Goal: Transaction & Acquisition: Purchase product/service

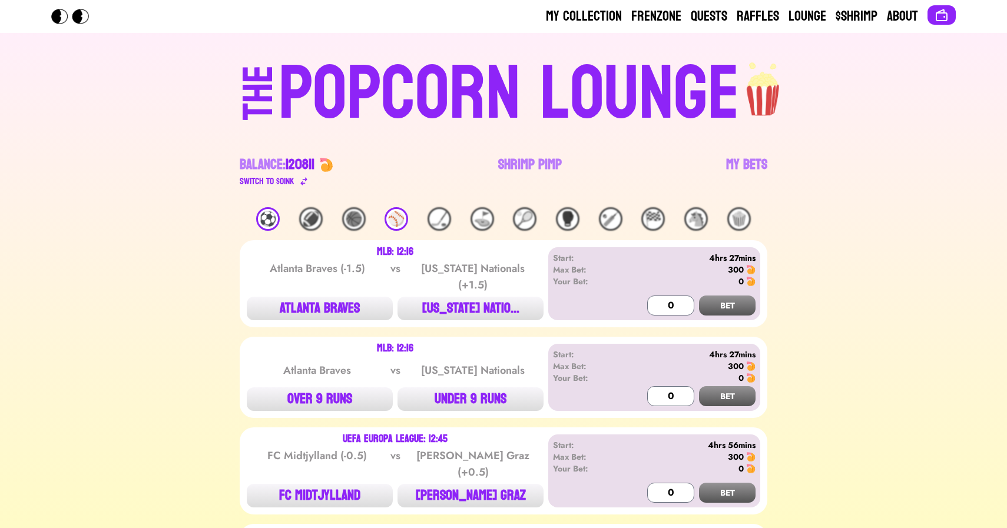
click at [267, 224] on div "⚽️" at bounding box center [268, 219] width 24 height 24
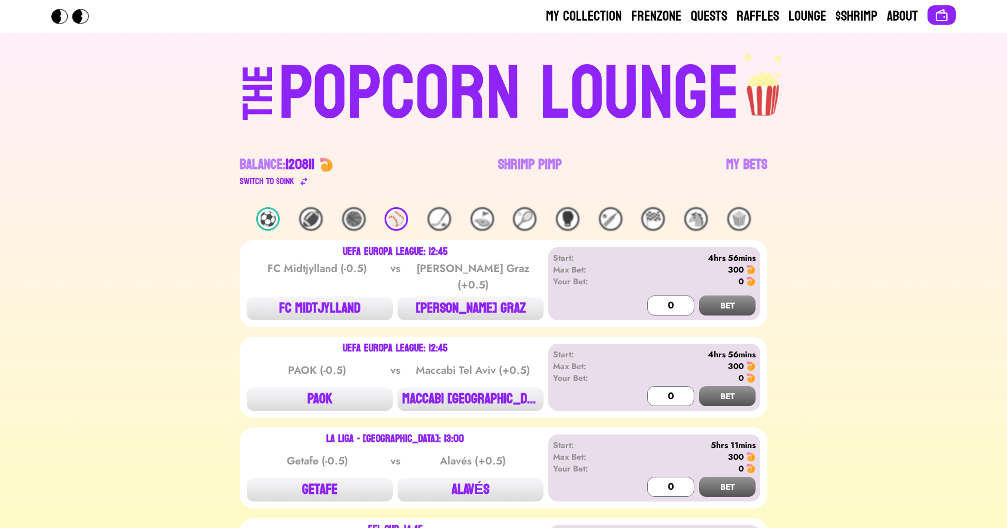
scroll to position [179, 0]
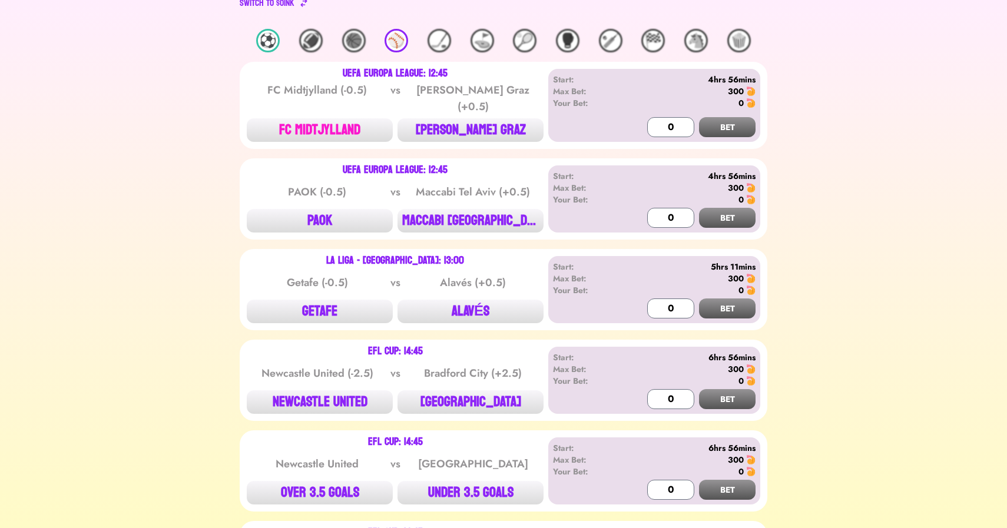
click at [325, 118] on button "FC MIDTJYLLAND" at bounding box center [320, 130] width 146 height 24
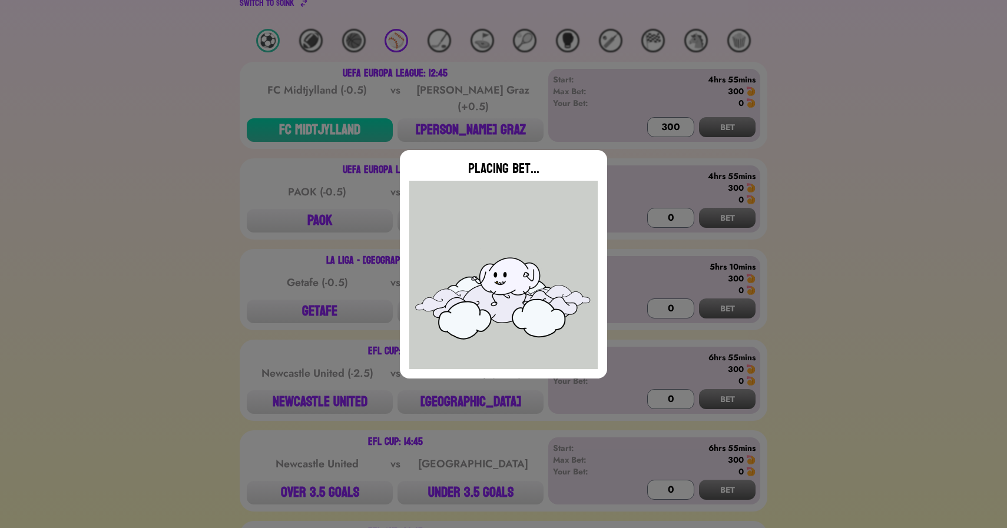
type input "0"
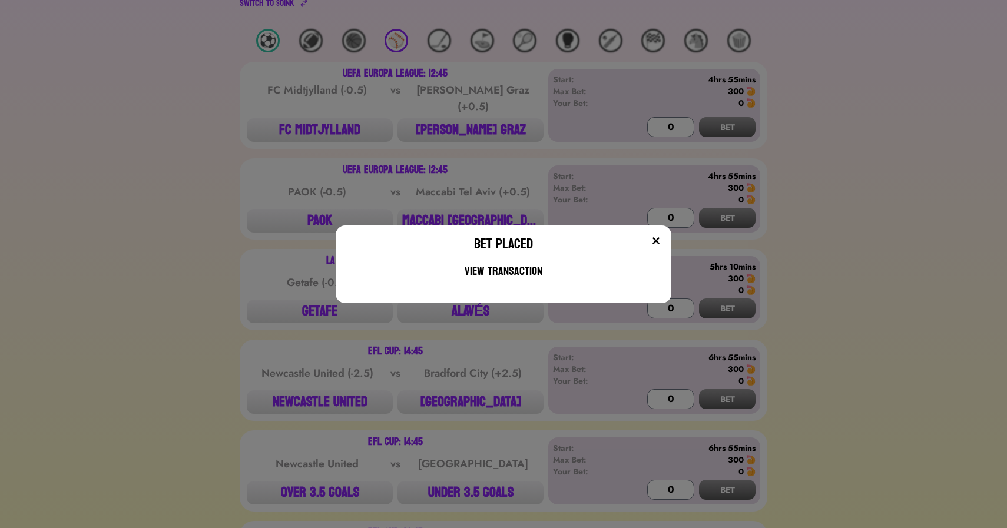
click at [196, 224] on div "Bet Placed View Transaction" at bounding box center [503, 264] width 1007 height 528
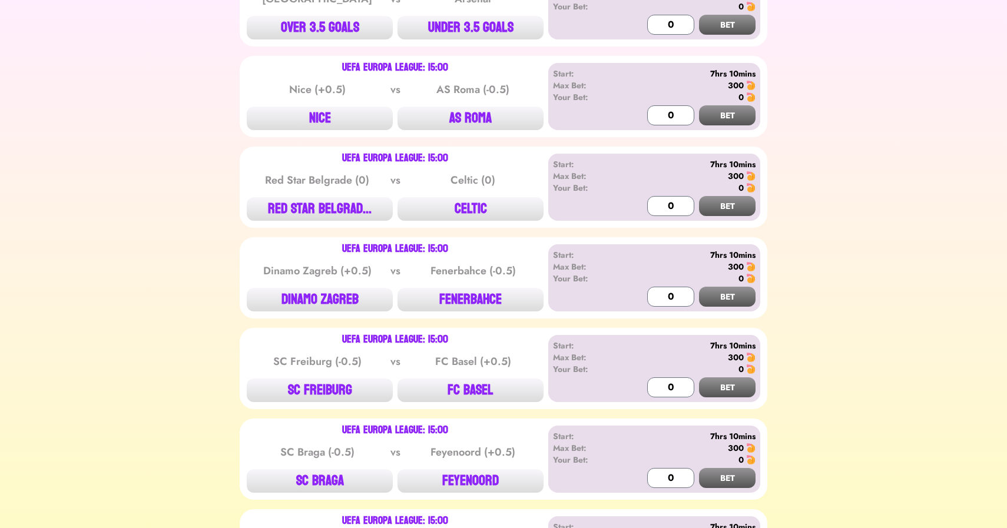
scroll to position [1195, 0]
click at [320, 107] on button "NICE" at bounding box center [320, 118] width 146 height 24
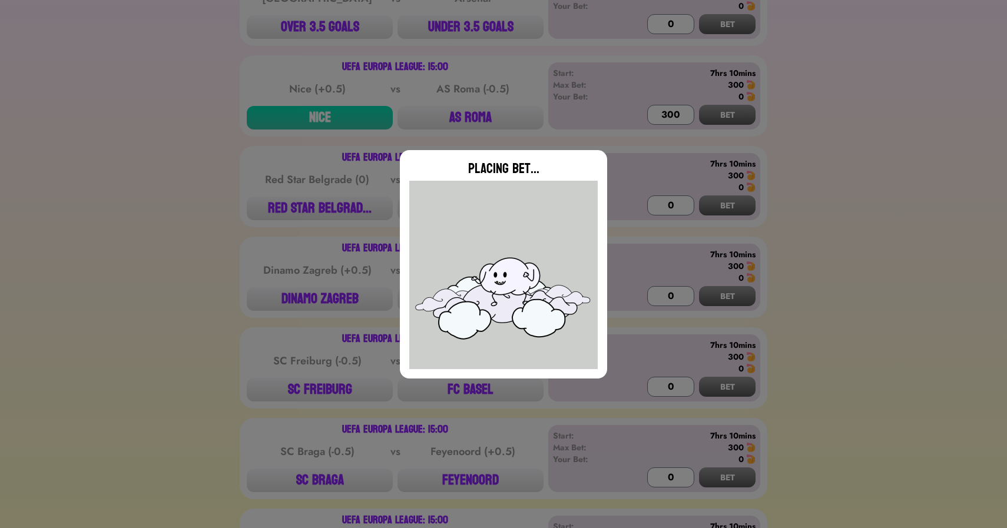
type input "0"
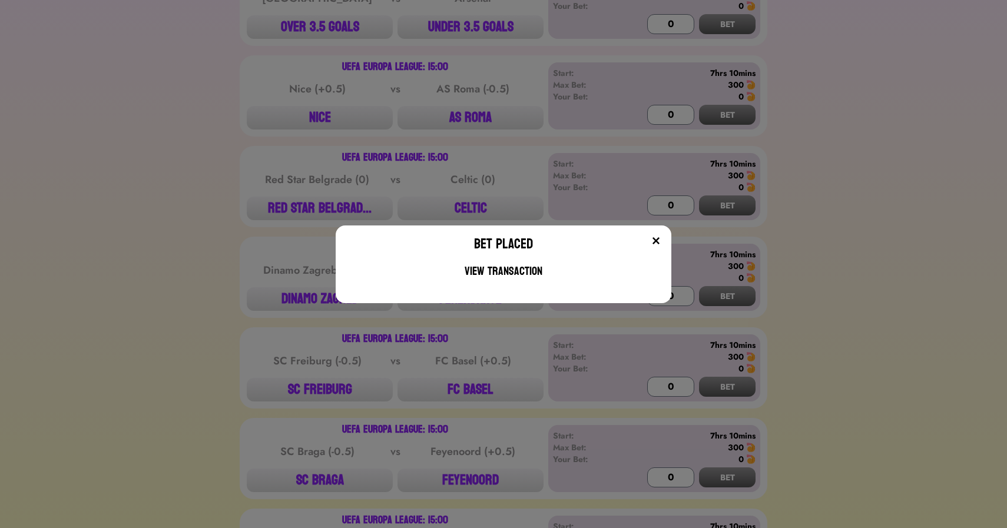
click at [136, 204] on div "Bet Placed View Transaction" at bounding box center [503, 264] width 1007 height 528
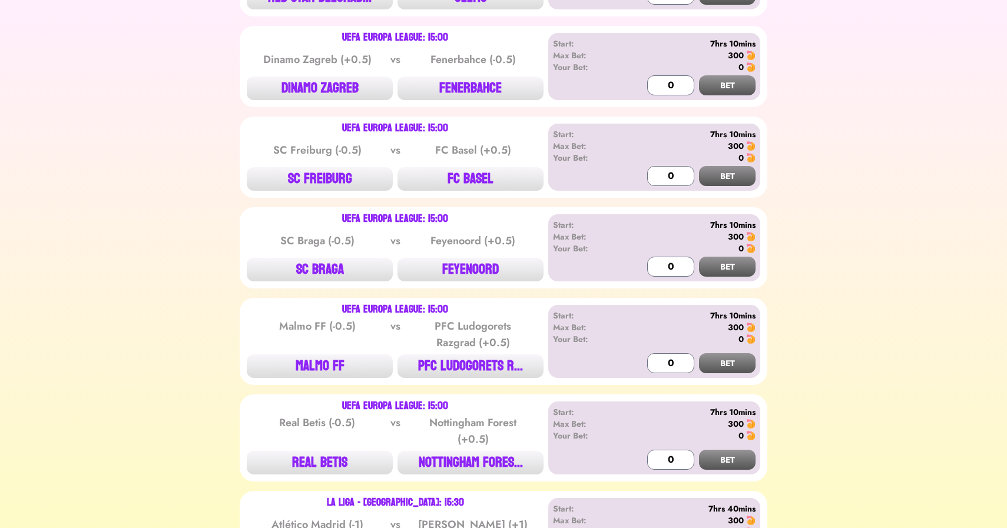
scroll to position [1410, 0]
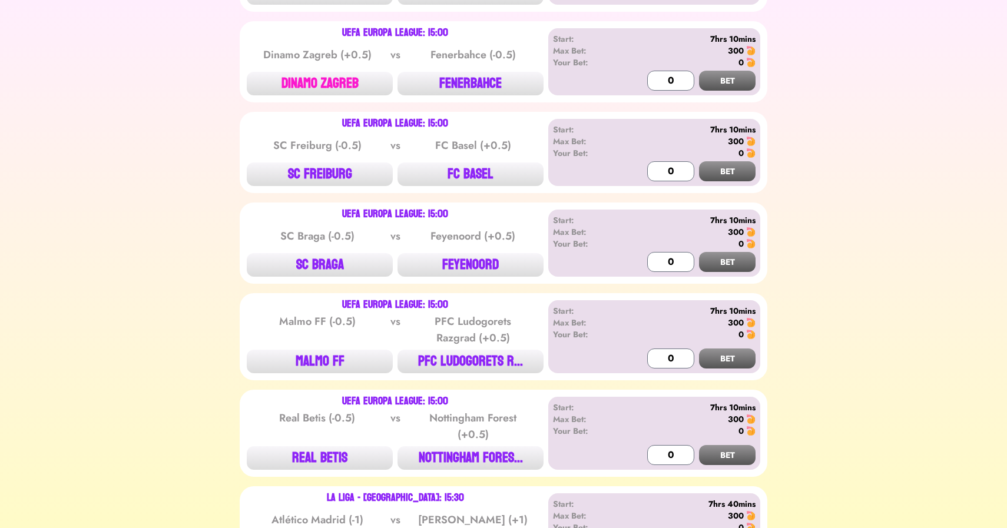
click at [309, 75] on button "DINAMO ZAGREB" at bounding box center [320, 84] width 146 height 24
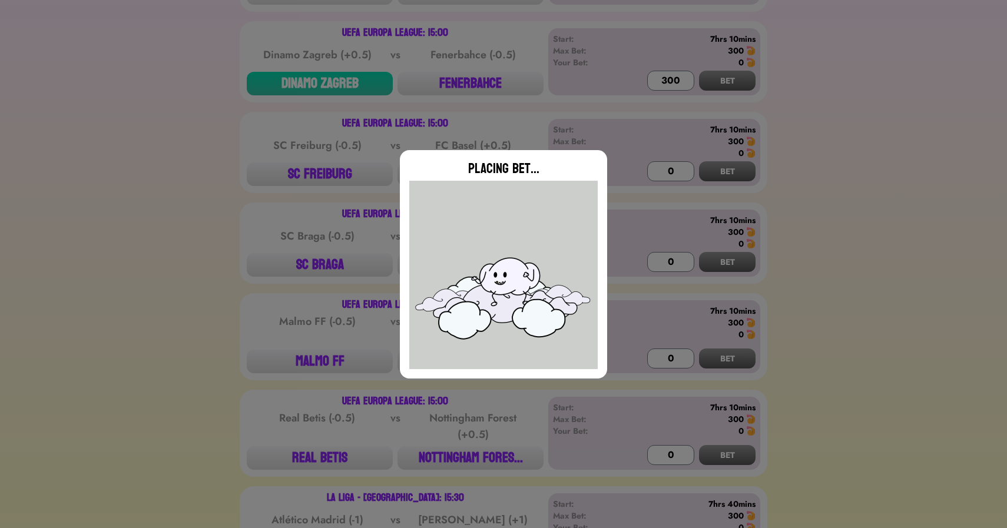
type input "0"
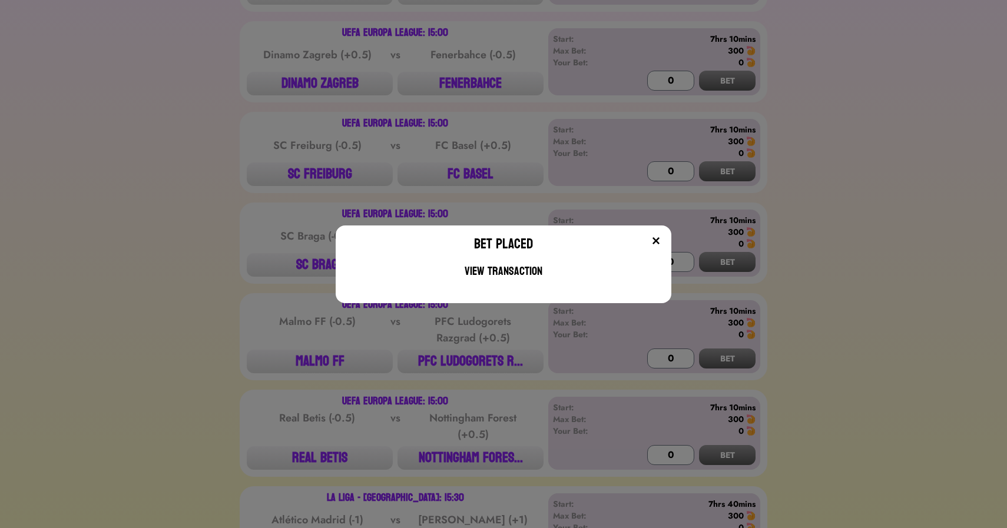
click at [228, 143] on div "Bet Placed View Transaction" at bounding box center [503, 264] width 1007 height 528
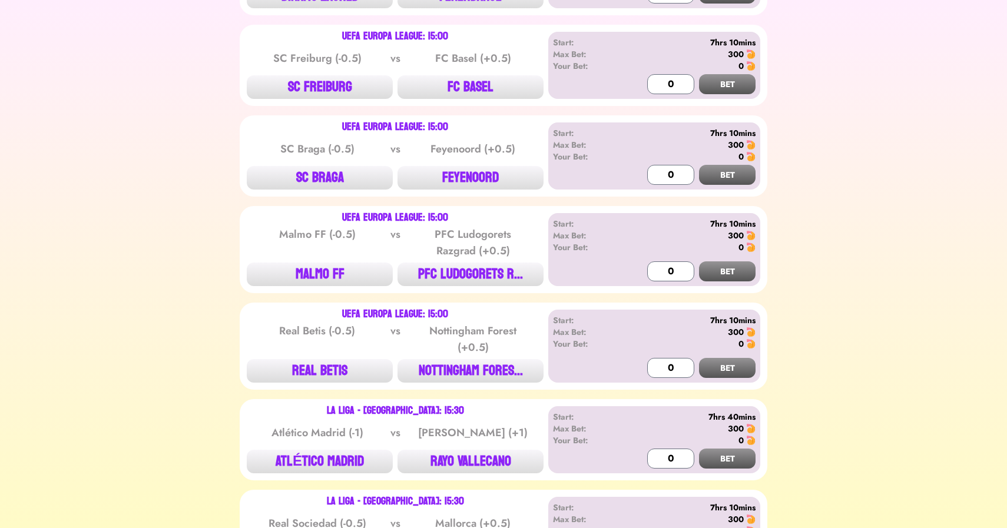
scroll to position [1497, 0]
click at [312, 64] on div "UEFA Europa League: 15:00 SC Freiburg (-0.5) vs FC Basel (+0.5) SC FREIBURG FC …" at bounding box center [395, 65] width 297 height 67
click at [310, 76] on button "SC FREIBURG" at bounding box center [320, 88] width 146 height 24
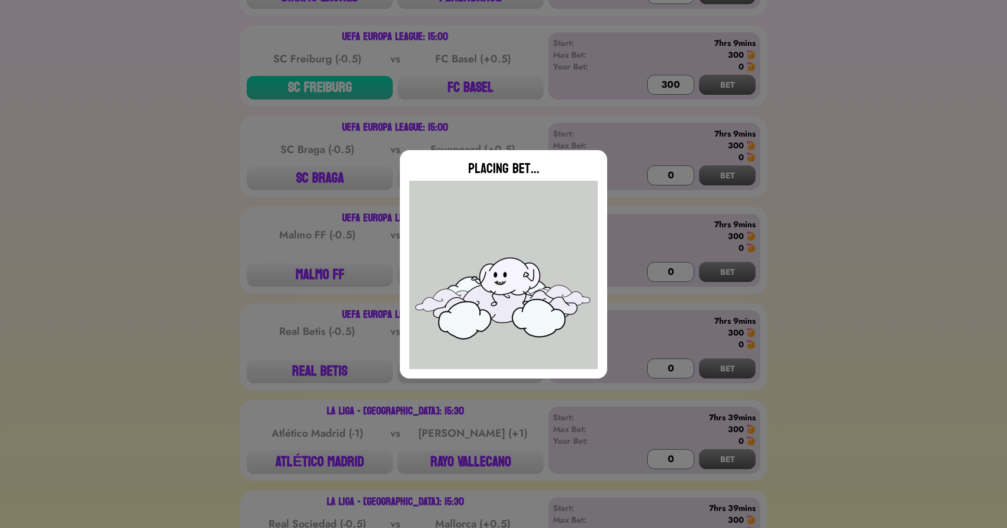
type input "0"
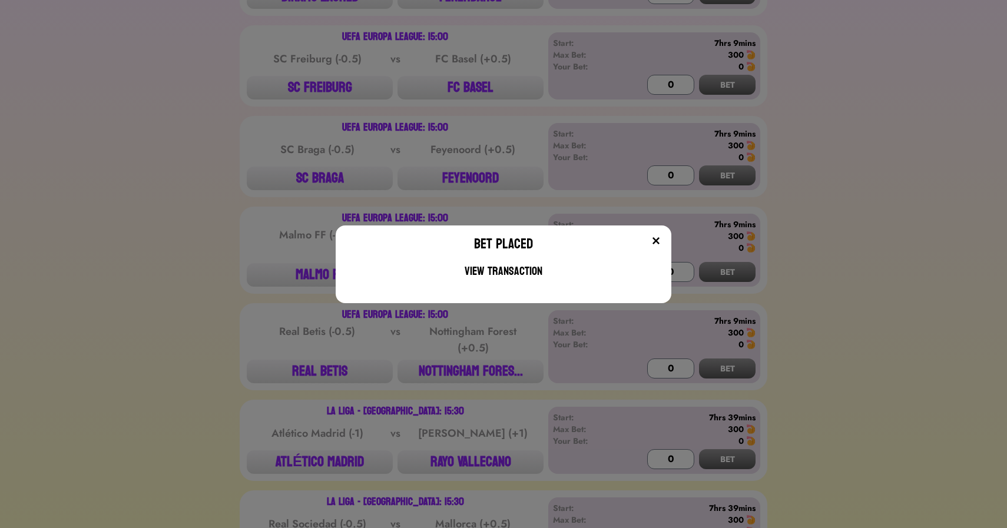
click at [462, 174] on div "Bet Placed View Transaction" at bounding box center [503, 264] width 1007 height 528
click at [462, 174] on button "FEYENOORD" at bounding box center [471, 179] width 146 height 24
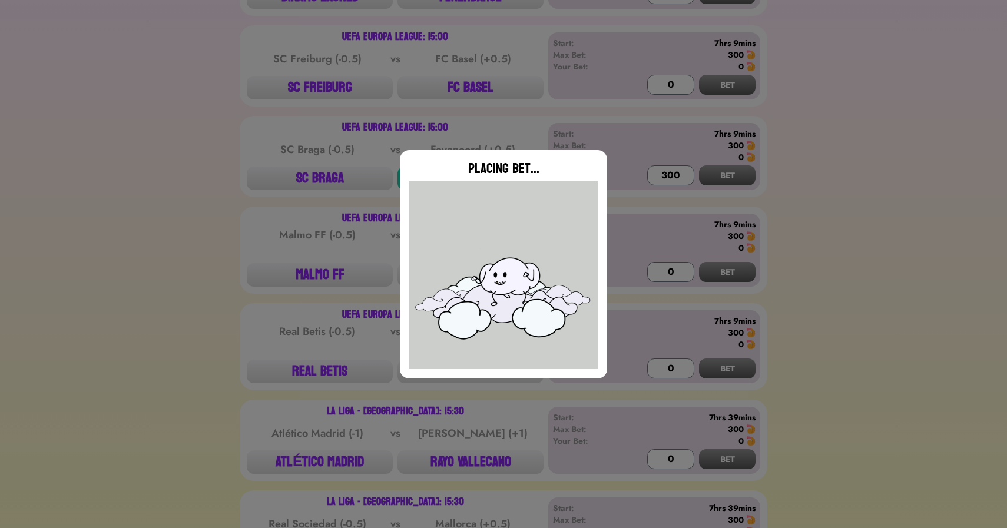
type input "0"
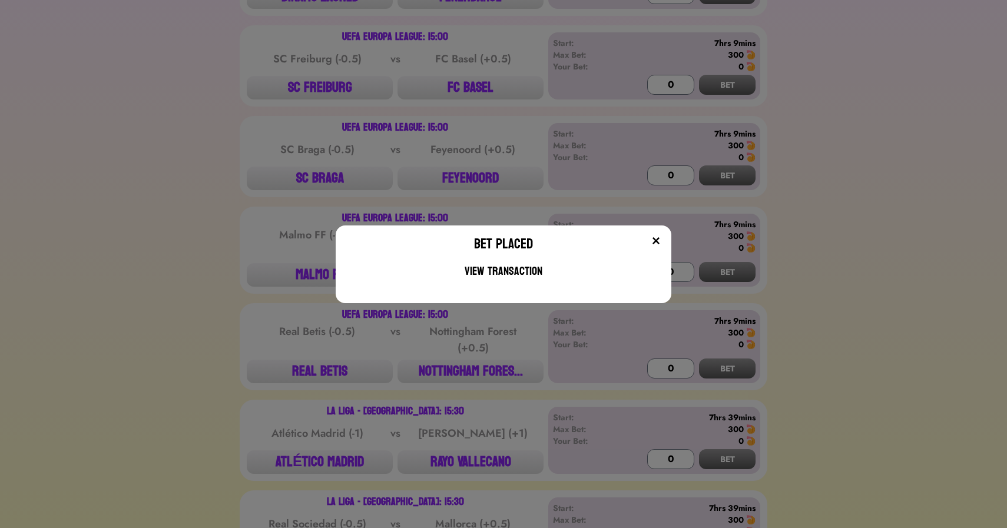
click at [303, 267] on div "Bet Placed View Transaction" at bounding box center [503, 264] width 1007 height 528
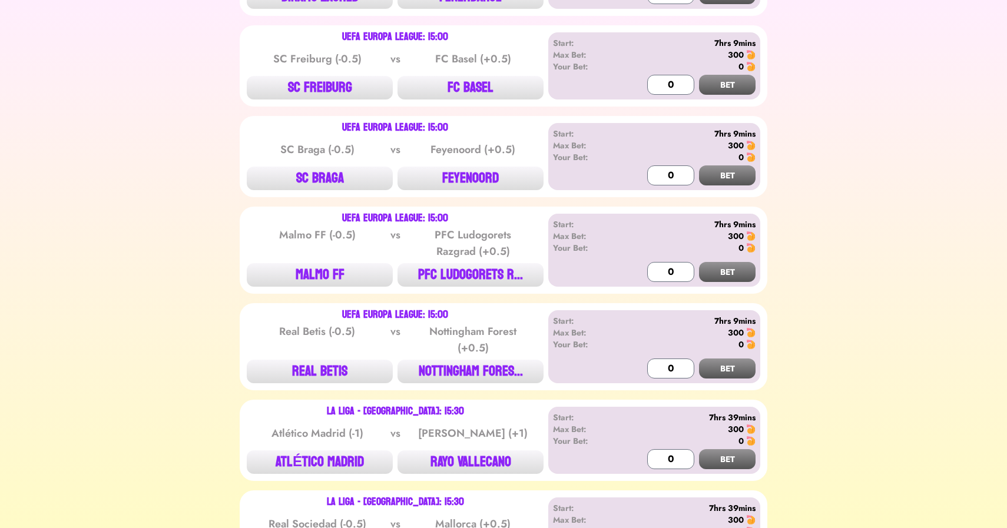
click at [303, 267] on button "MALMO FF" at bounding box center [320, 275] width 146 height 24
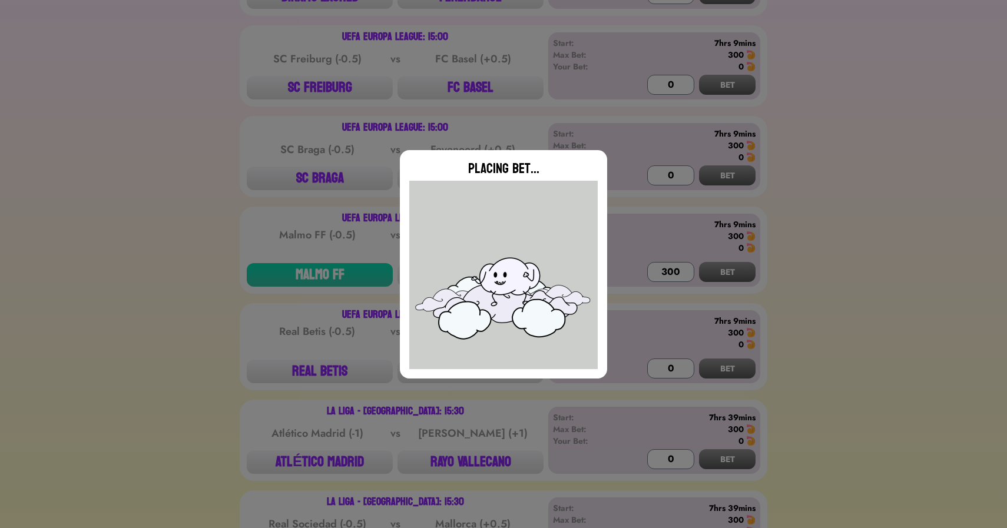
type input "0"
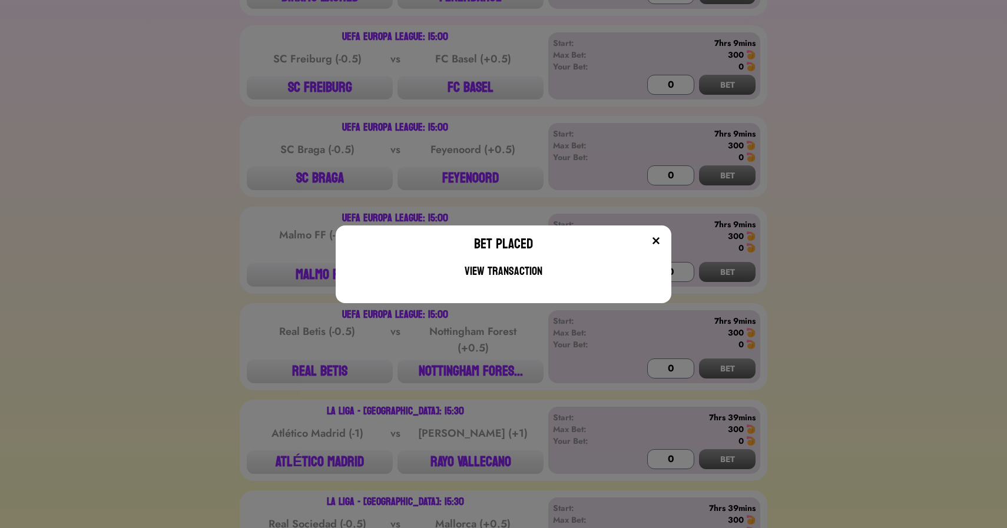
click at [447, 202] on div "Bet Placed View Transaction" at bounding box center [503, 264] width 1007 height 528
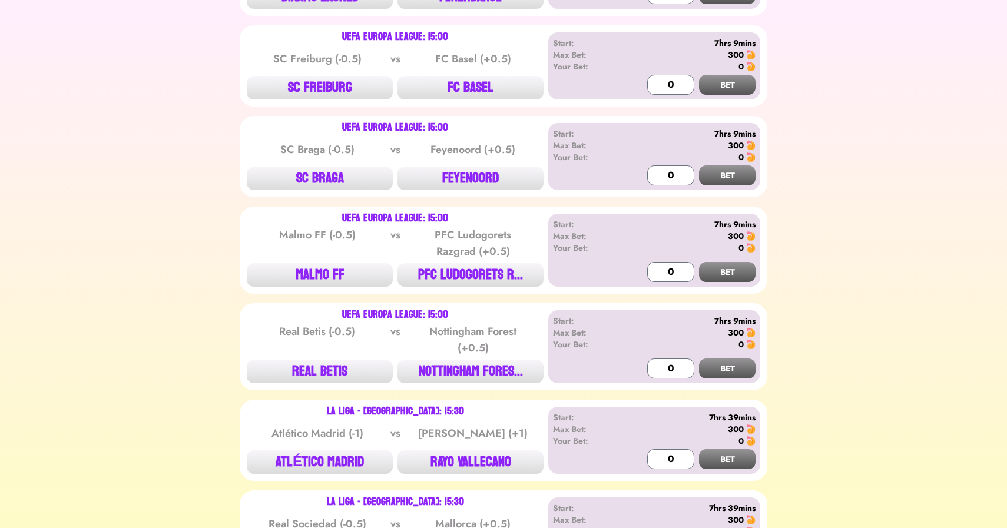
scroll to position [1586, 0]
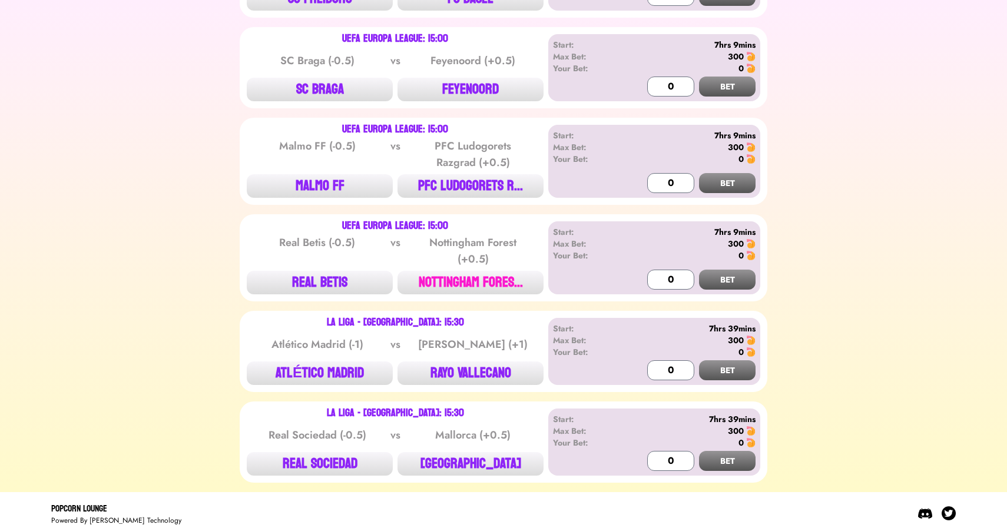
click at [470, 276] on button "NOTTINGHAM FORES..." at bounding box center [471, 283] width 146 height 24
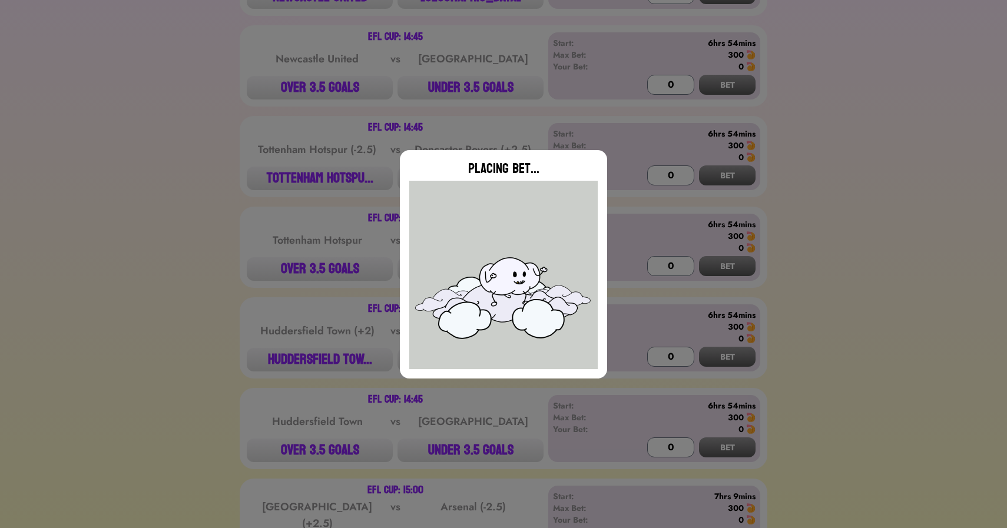
scroll to position [0, 0]
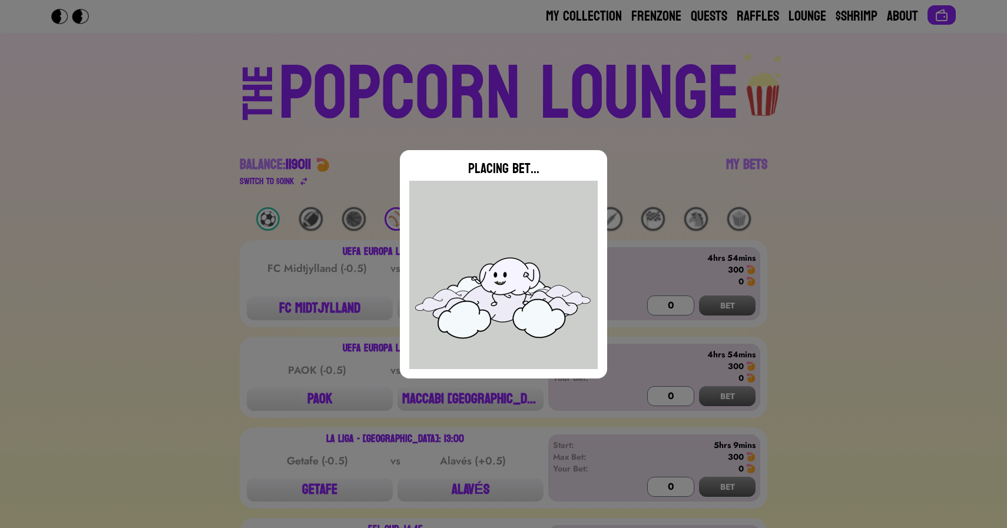
type input "0"
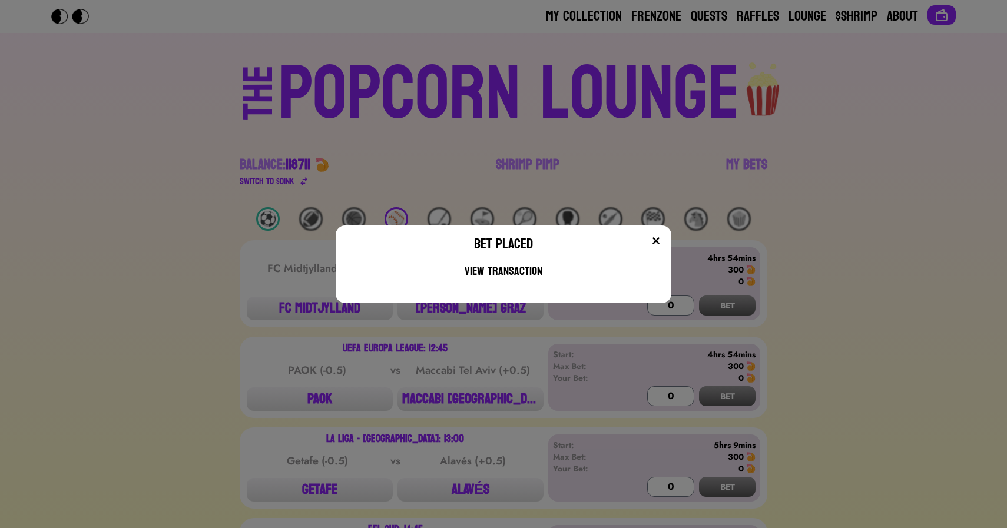
click at [209, 179] on div "Bet Placed View Transaction" at bounding box center [503, 264] width 1007 height 528
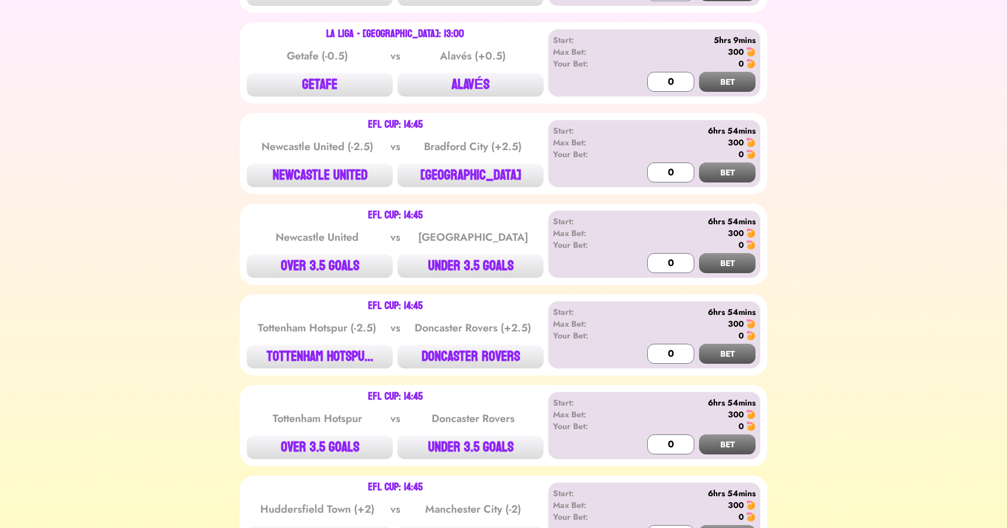
scroll to position [404, 0]
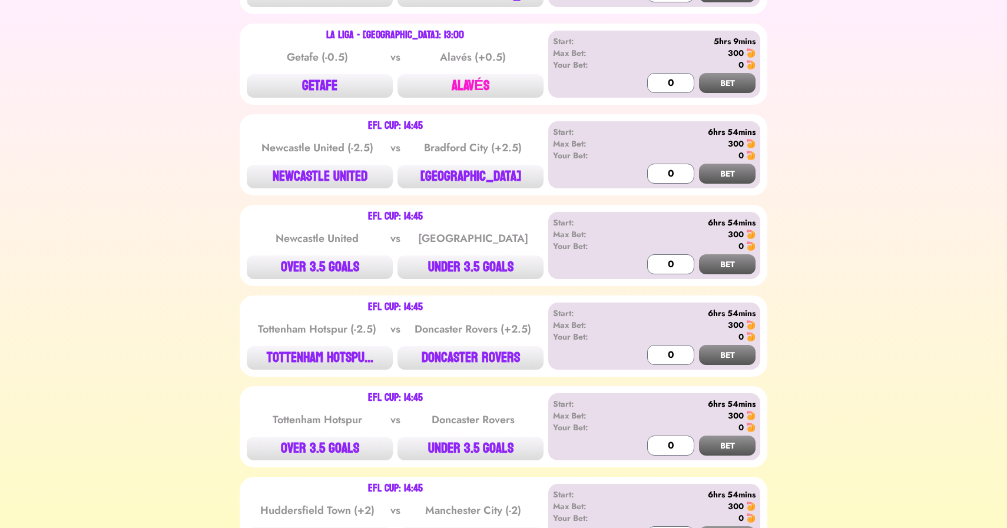
click at [456, 86] on button "ALAVÉS" at bounding box center [471, 86] width 146 height 24
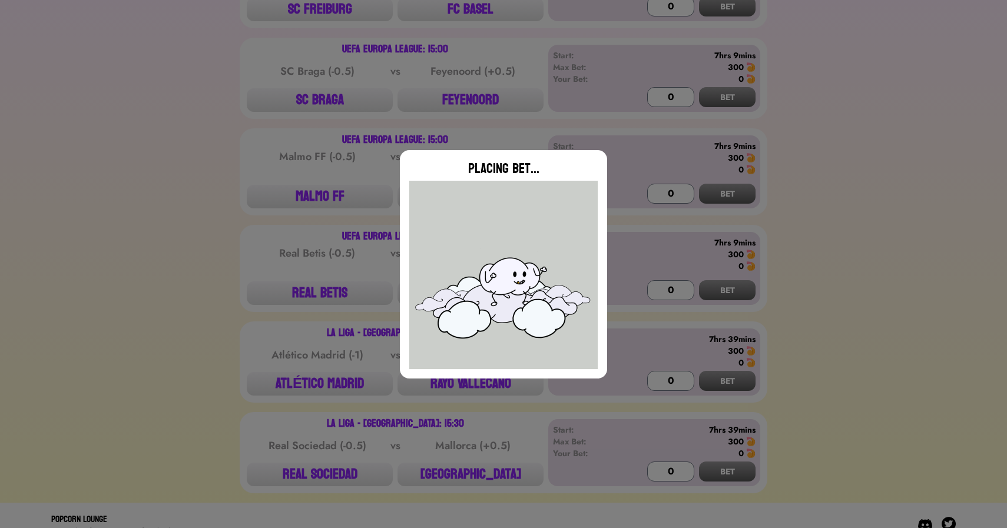
scroll to position [1586, 0]
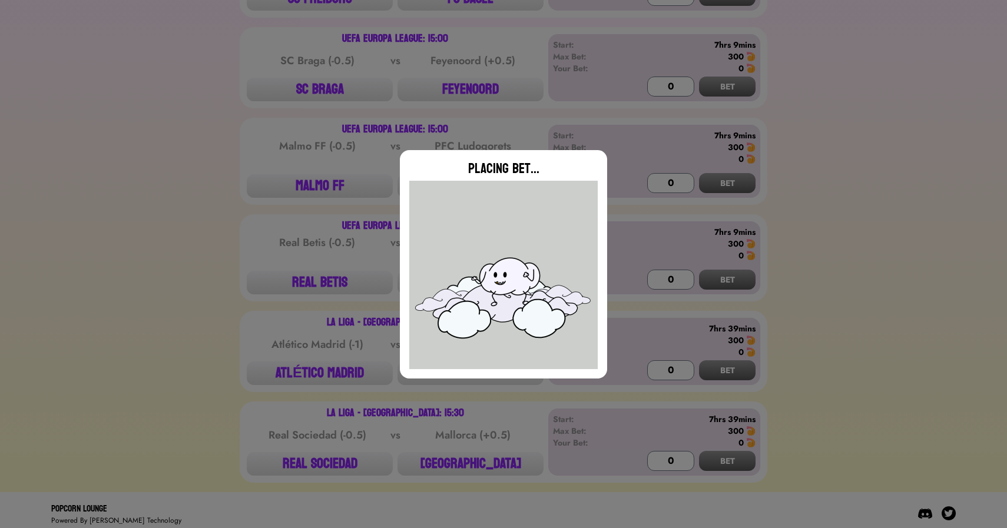
type input "0"
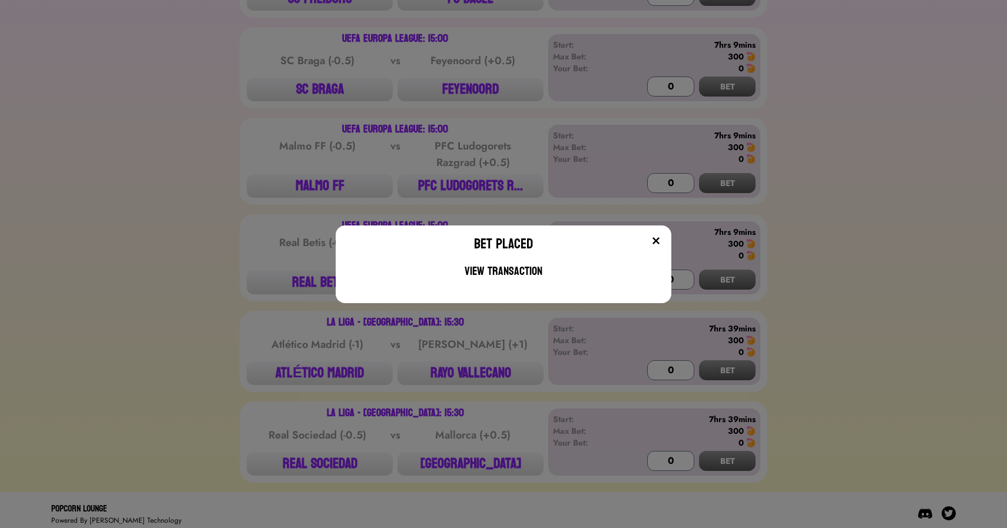
click at [224, 239] on div "Bet Placed View Transaction" at bounding box center [503, 264] width 1007 height 528
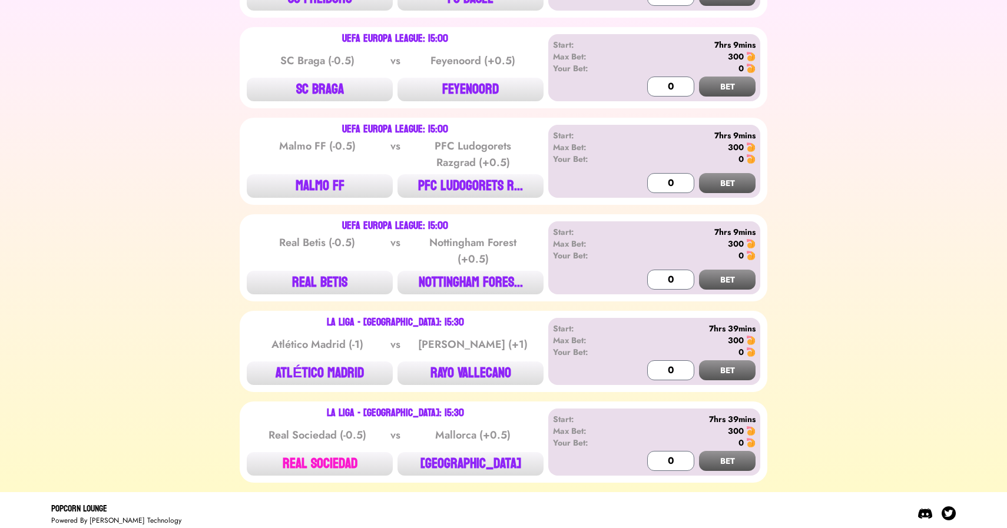
click at [340, 467] on button "REAL SOCIEDAD" at bounding box center [320, 464] width 146 height 24
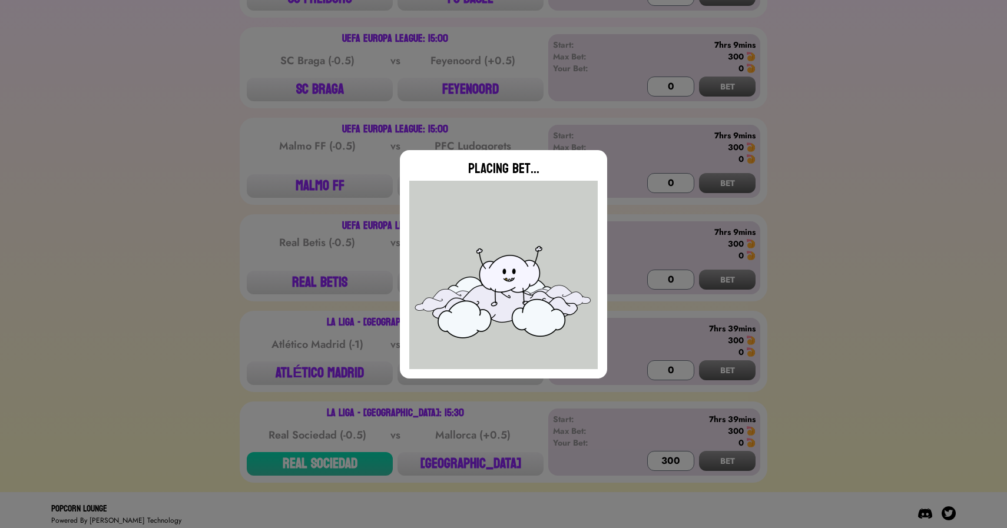
type input "0"
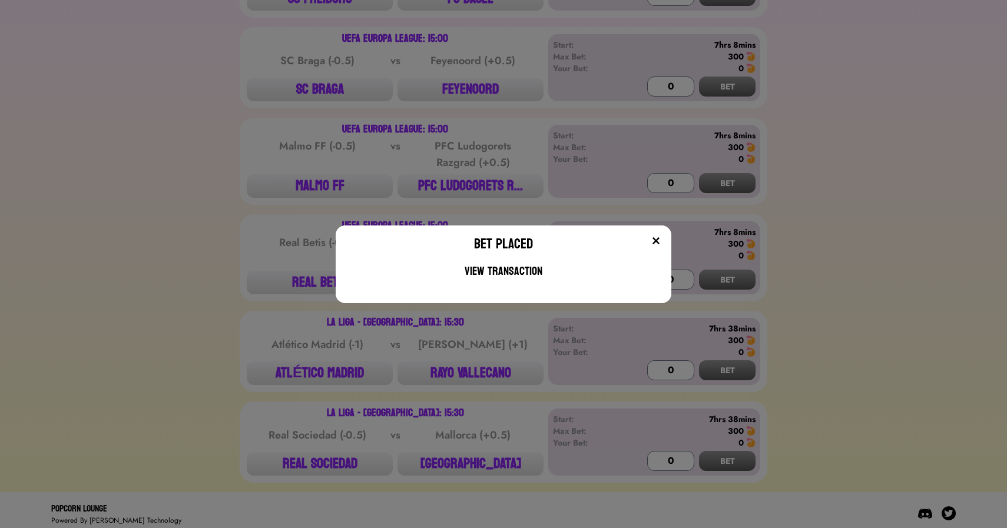
click at [566, 367] on div "Bet Placed View Transaction" at bounding box center [503, 264] width 1007 height 528
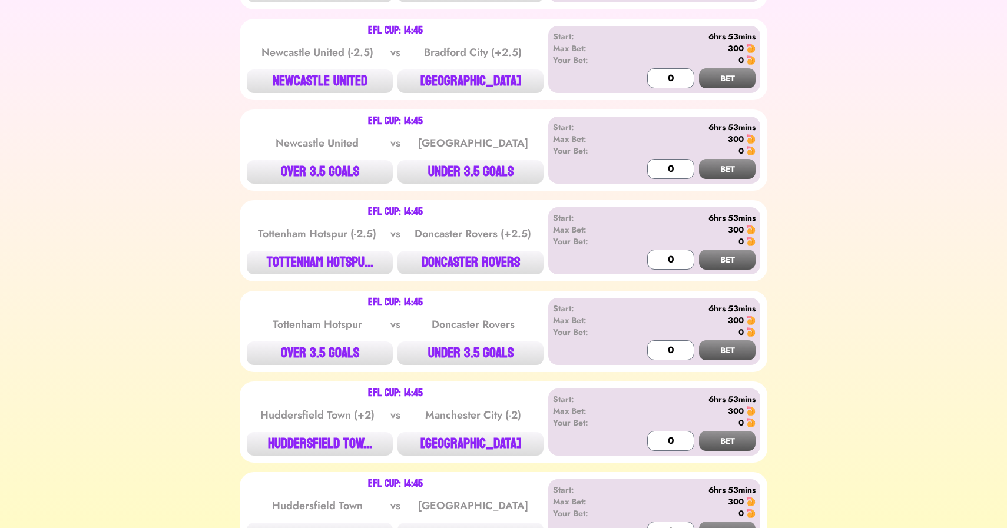
scroll to position [506, 0]
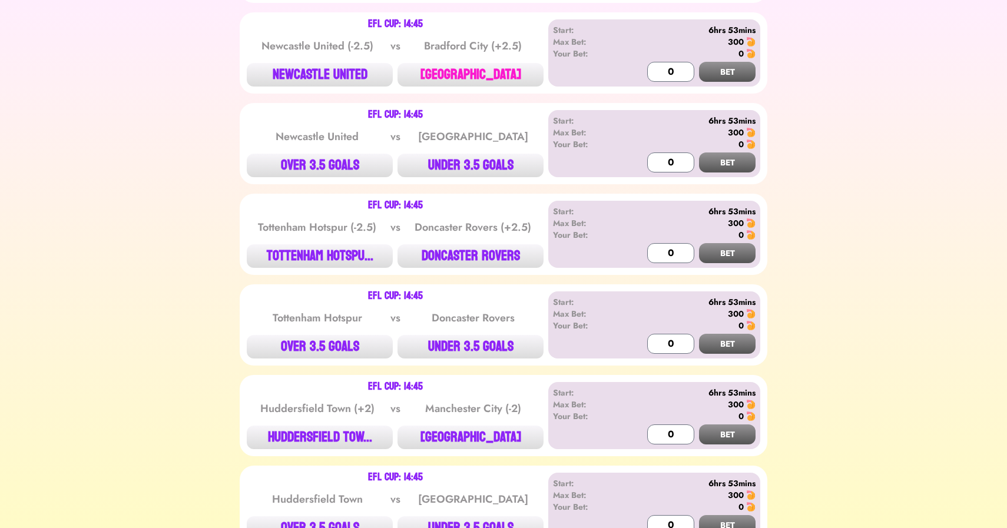
click at [477, 72] on button "[GEOGRAPHIC_DATA]" at bounding box center [471, 75] width 146 height 24
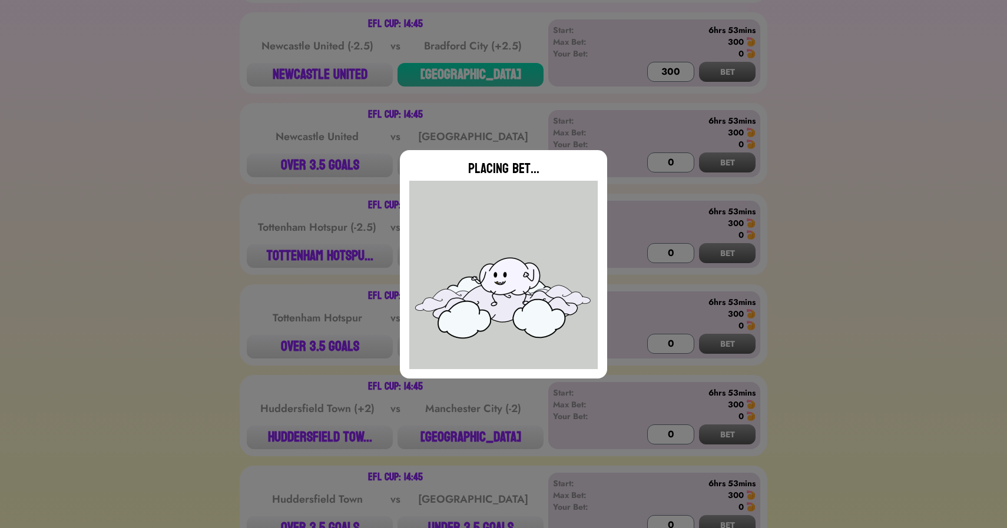
type input "0"
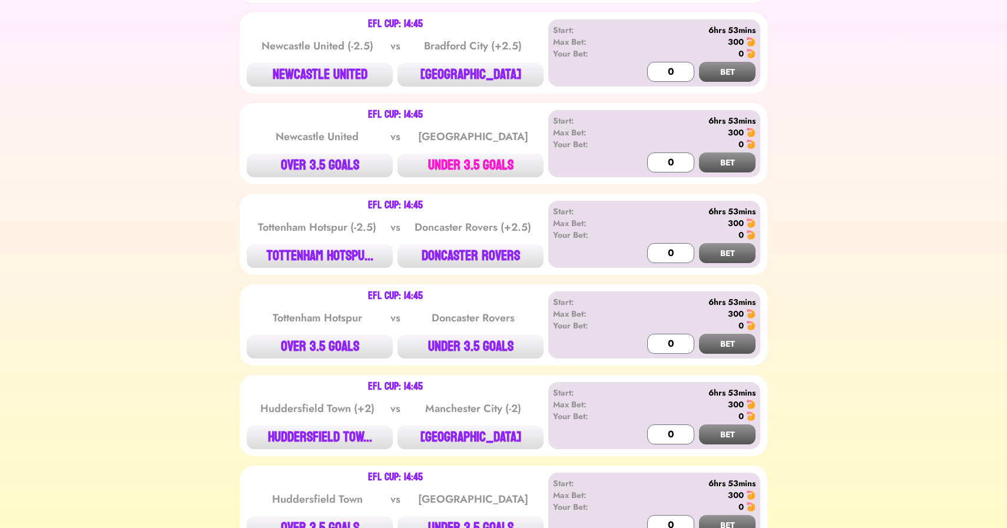
click at [470, 164] on button "UNDER 3.5 GOALS" at bounding box center [471, 166] width 146 height 24
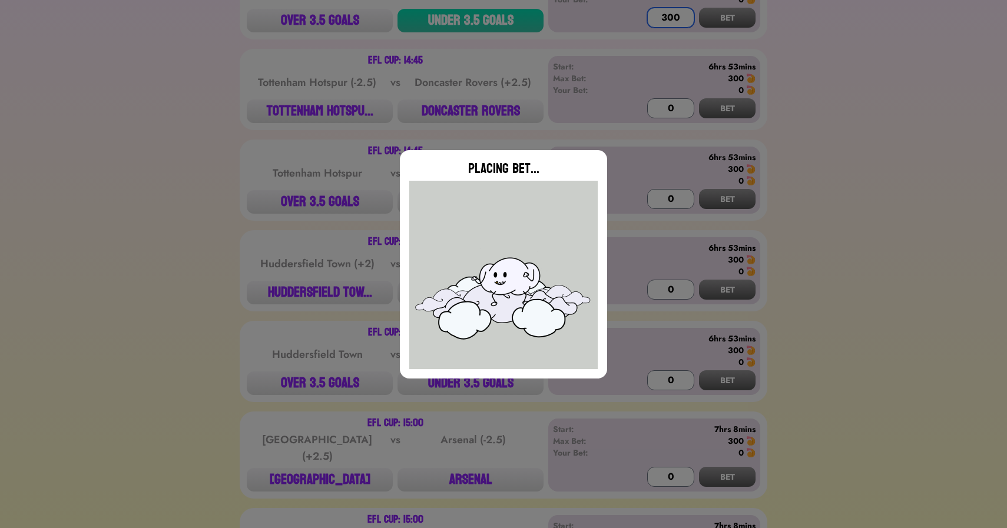
scroll to position [654, 0]
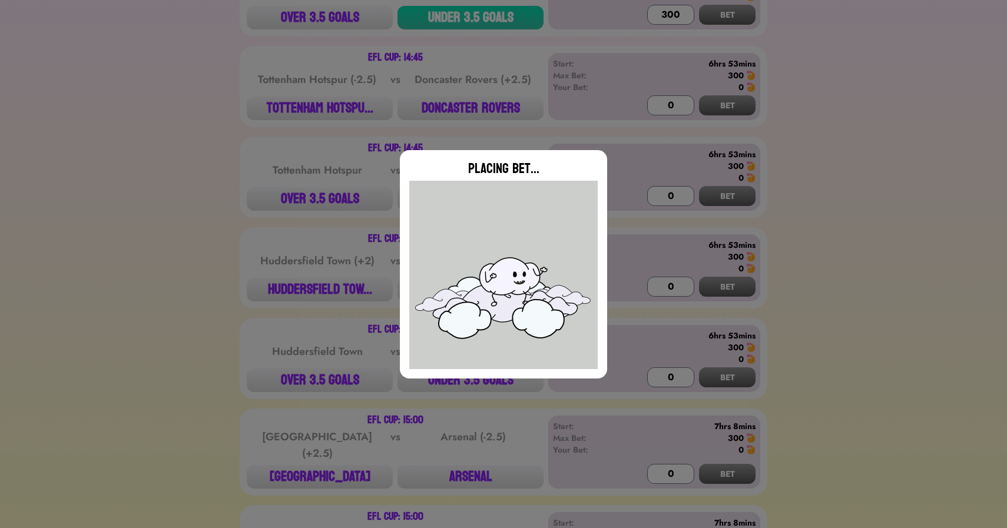
type input "0"
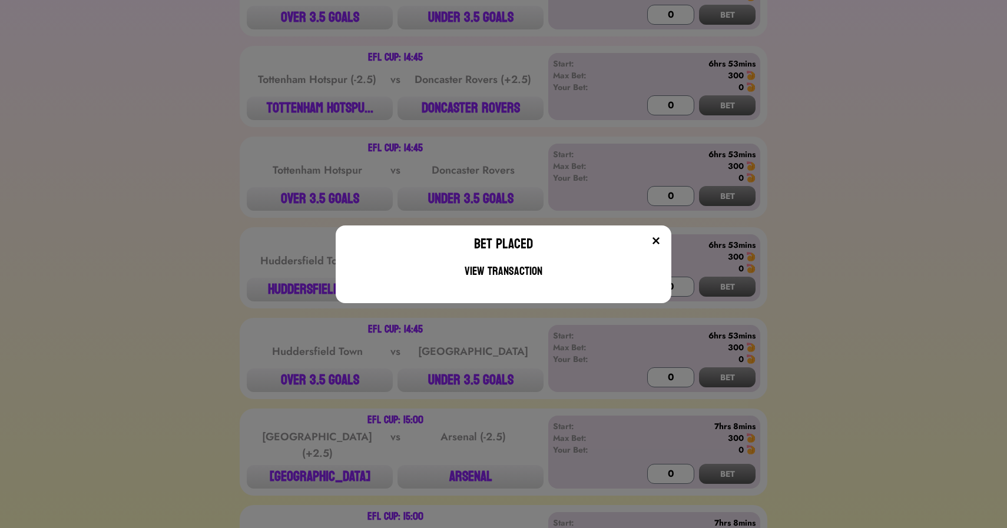
click at [487, 129] on div "Bet Placed View Transaction" at bounding box center [503, 264] width 1007 height 528
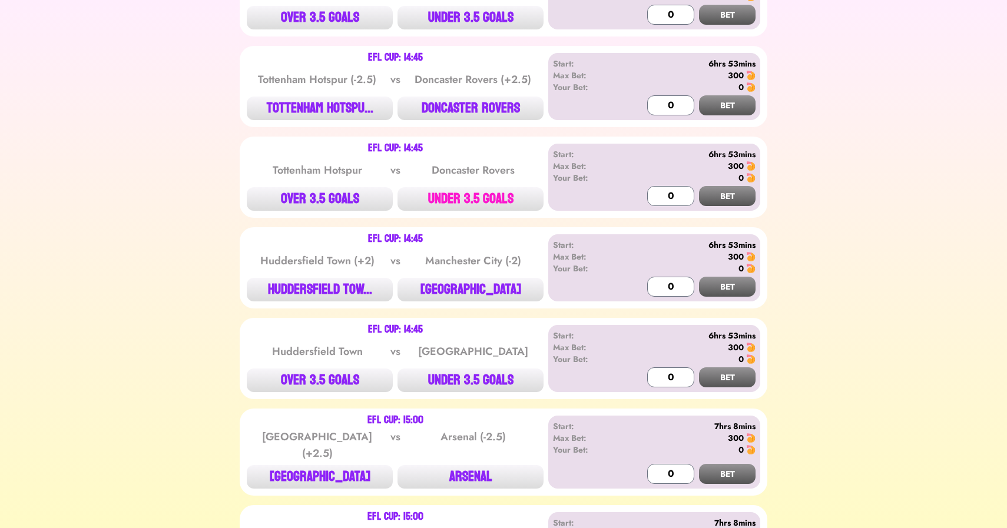
click at [471, 191] on button "UNDER 3.5 GOALS" at bounding box center [471, 199] width 146 height 24
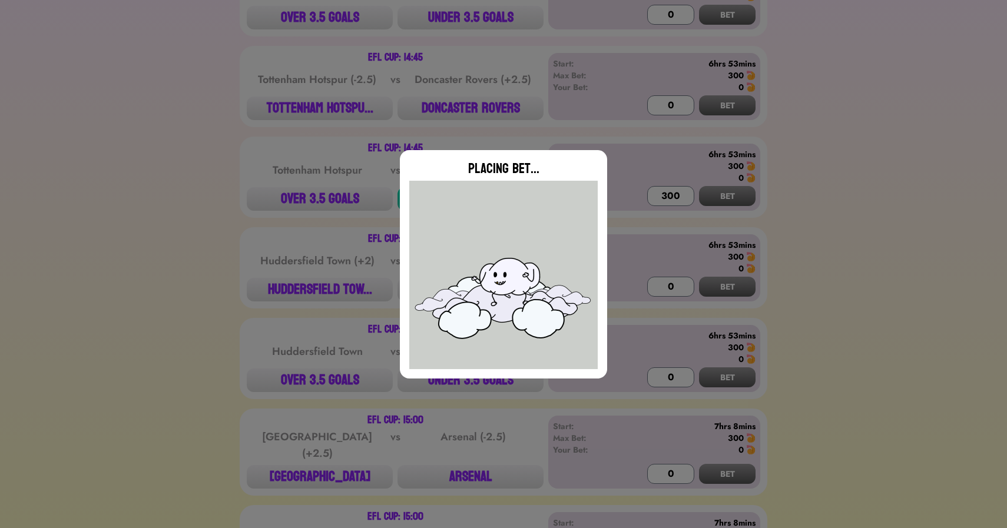
type input "0"
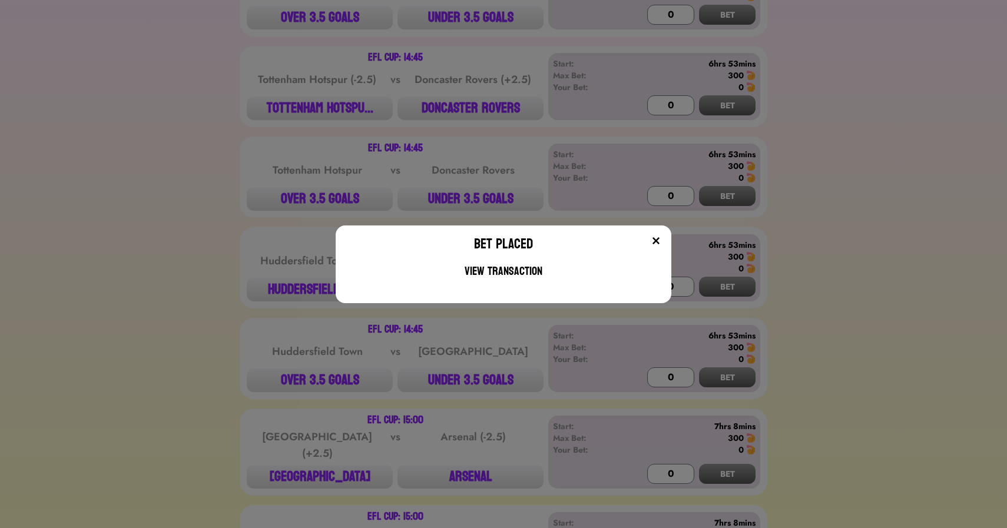
click at [457, 103] on div "Bet Placed View Transaction" at bounding box center [503, 264] width 1007 height 528
click at [457, 103] on button "DONCASTER ROVERS" at bounding box center [471, 109] width 146 height 24
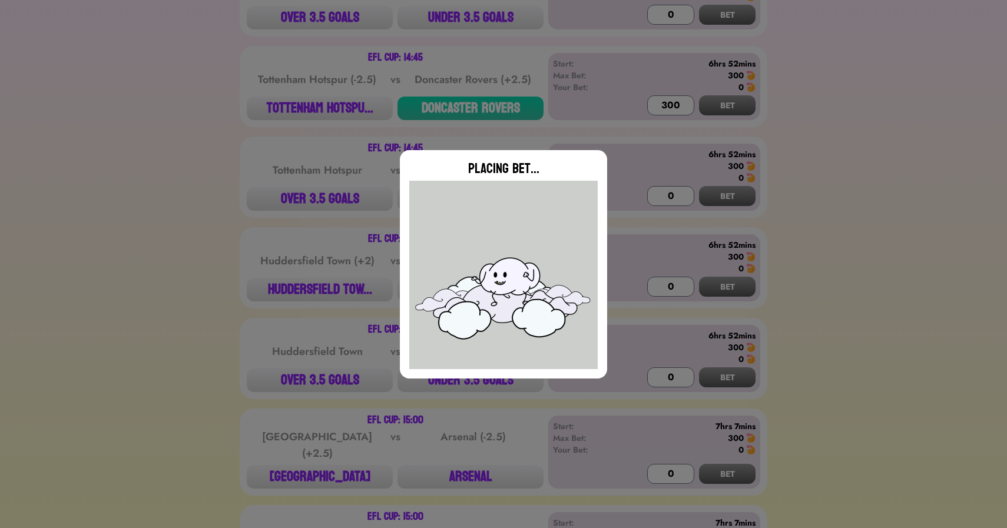
type input "0"
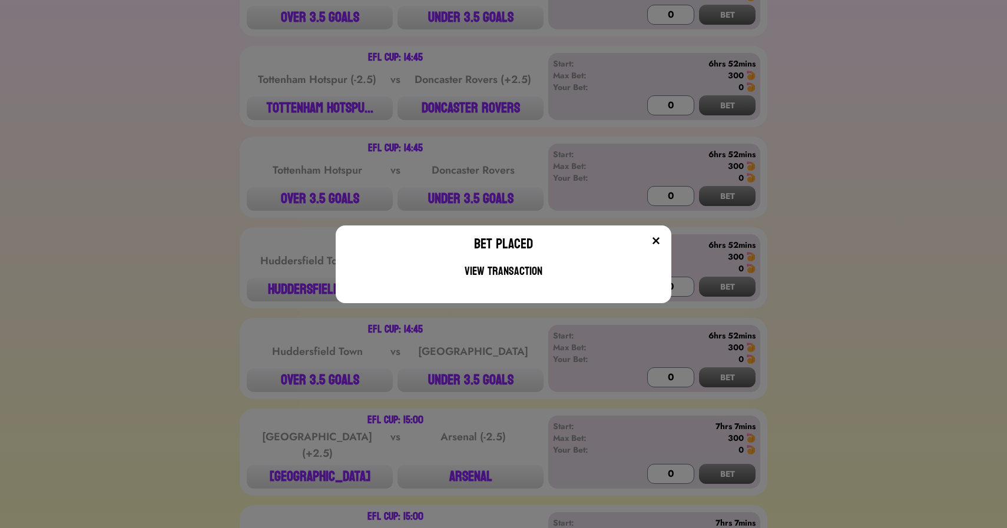
click at [448, 382] on div "Bet Placed View Transaction" at bounding box center [503, 264] width 1007 height 528
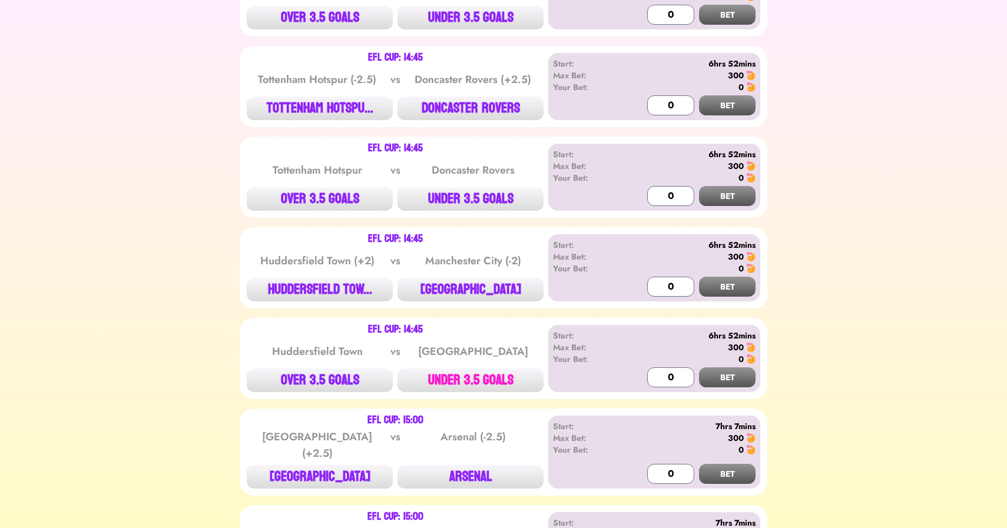
click at [448, 382] on button "UNDER 3.5 GOALS" at bounding box center [471, 381] width 146 height 24
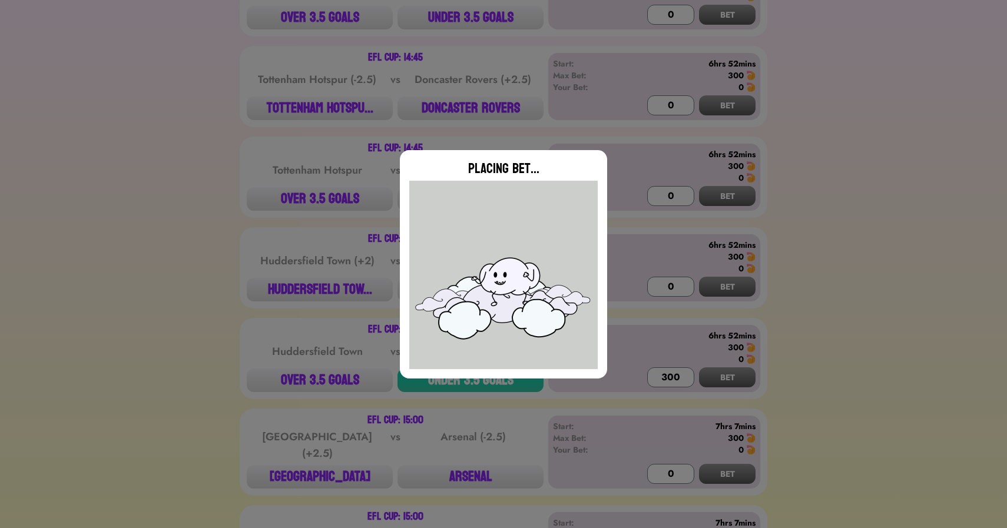
type input "0"
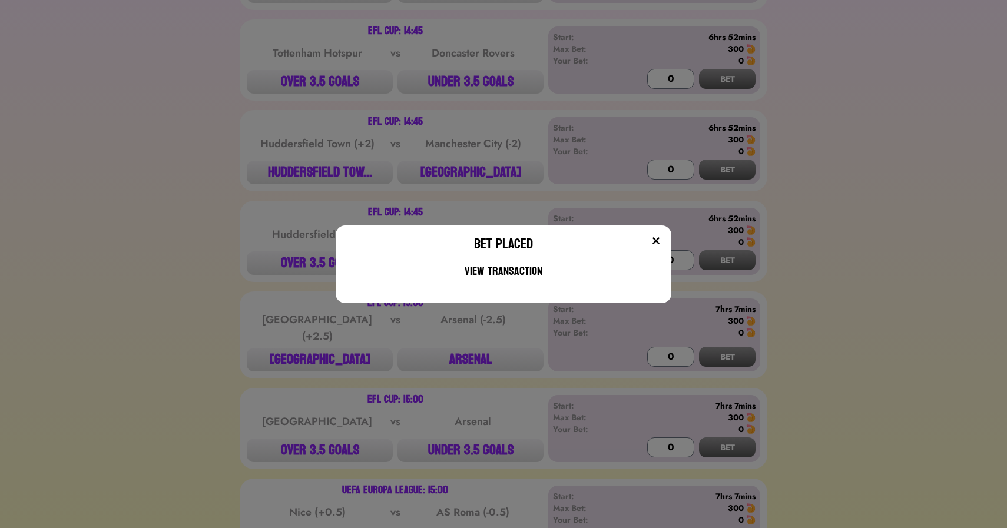
click at [207, 193] on div "Bet Placed View Transaction" at bounding box center [503, 264] width 1007 height 528
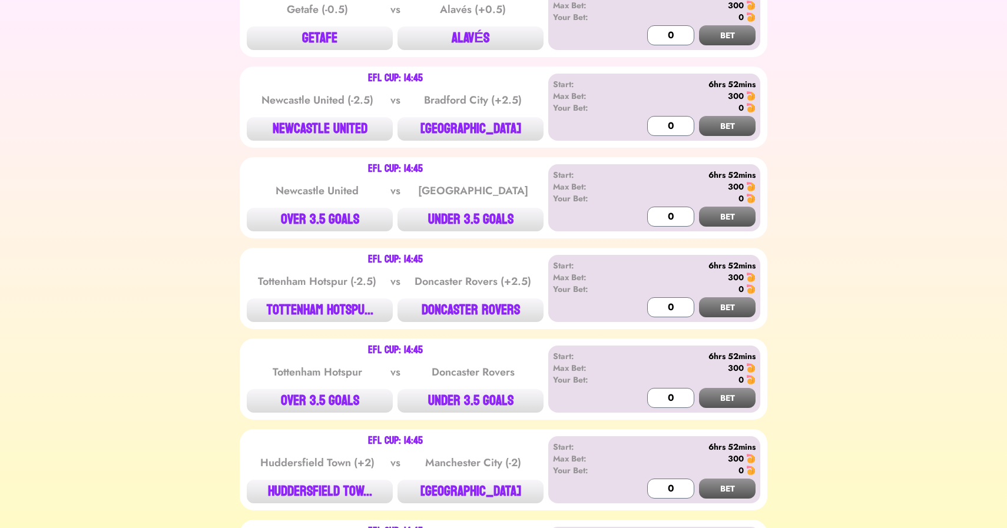
scroll to position [0, 0]
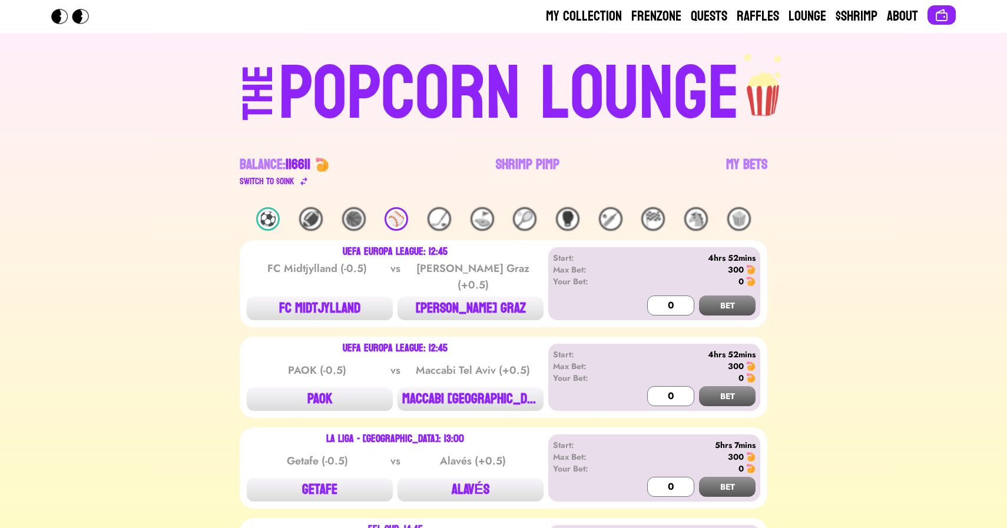
click at [405, 218] on div "⚾️" at bounding box center [397, 219] width 24 height 24
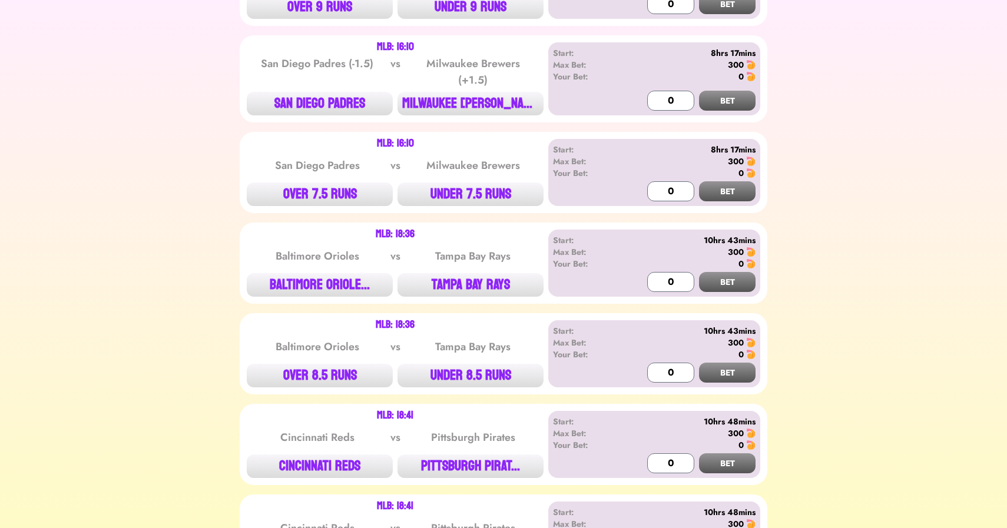
scroll to position [396, 0]
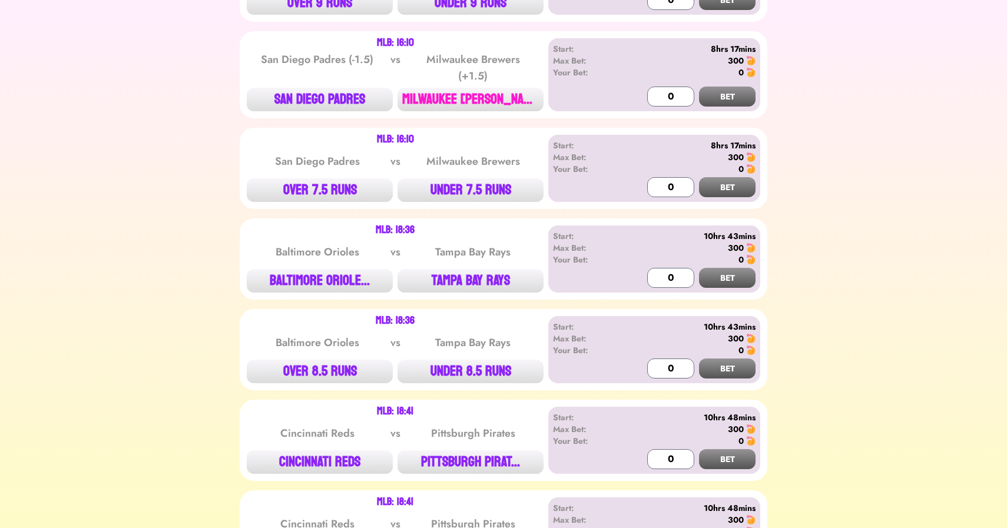
click at [468, 105] on button "MILWAUKEE [PERSON_NAME]..." at bounding box center [471, 100] width 146 height 24
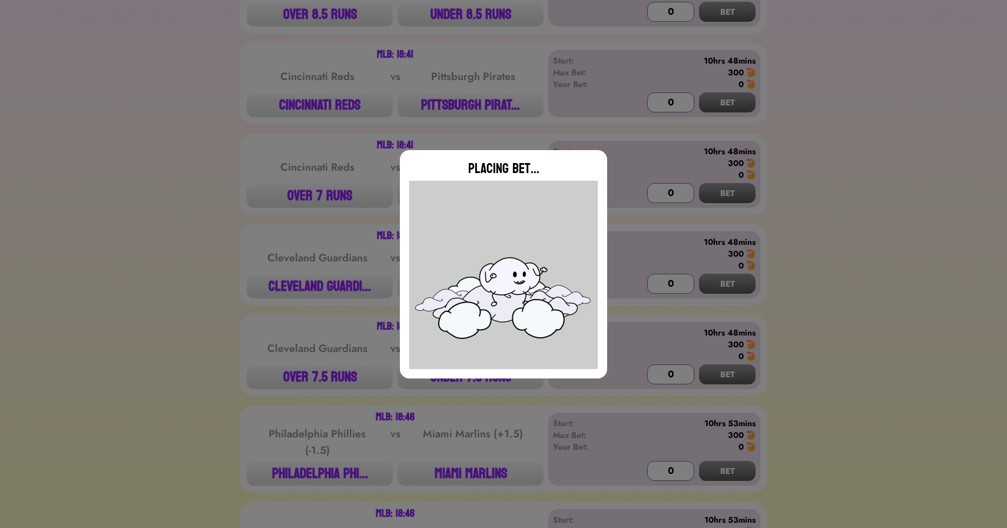
scroll to position [772, 0]
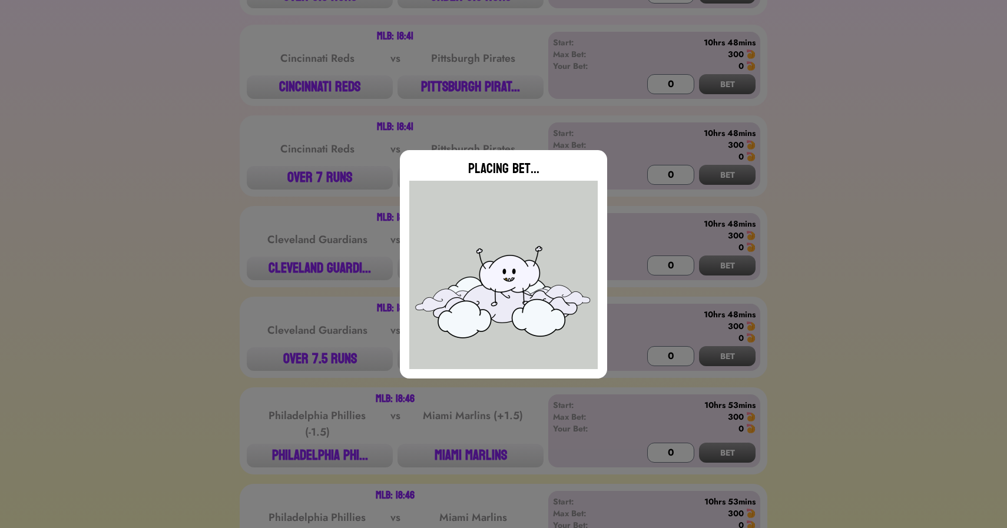
type input "0"
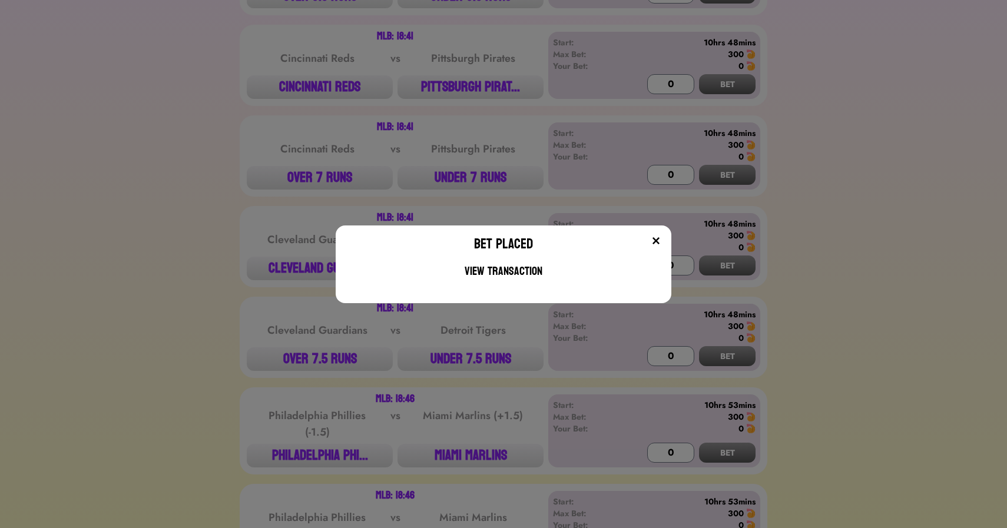
click at [207, 247] on div "Bet Placed View Transaction" at bounding box center [503, 264] width 1007 height 528
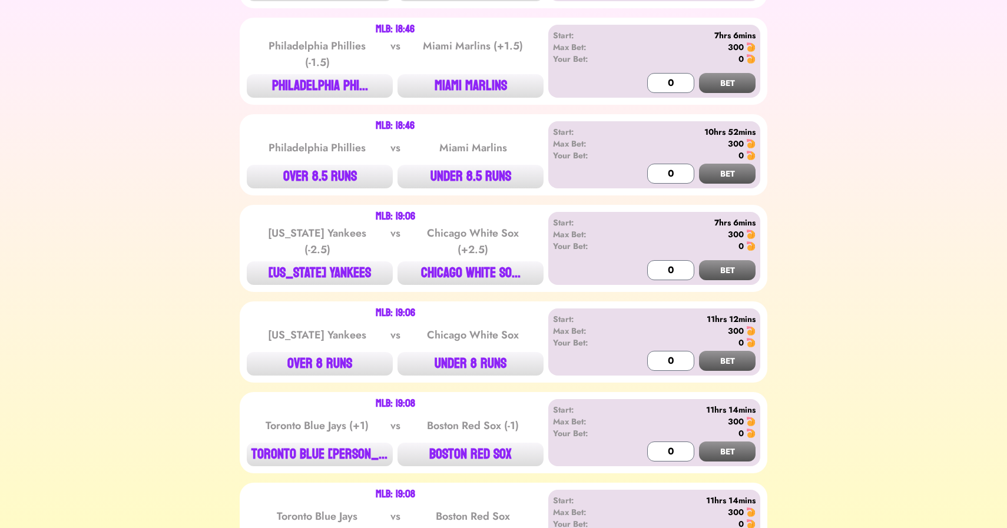
scroll to position [1143, 0]
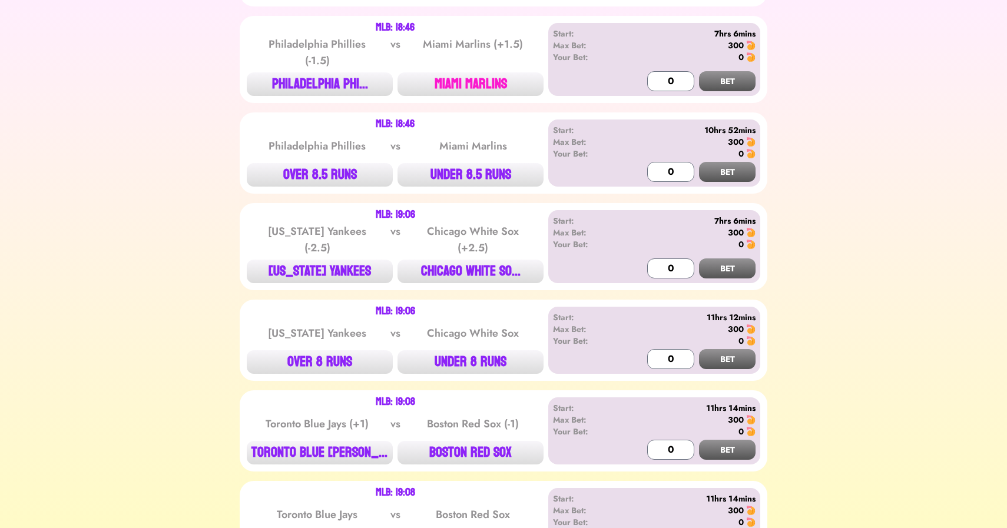
click at [476, 92] on button "MIAMI MARLINS" at bounding box center [471, 84] width 146 height 24
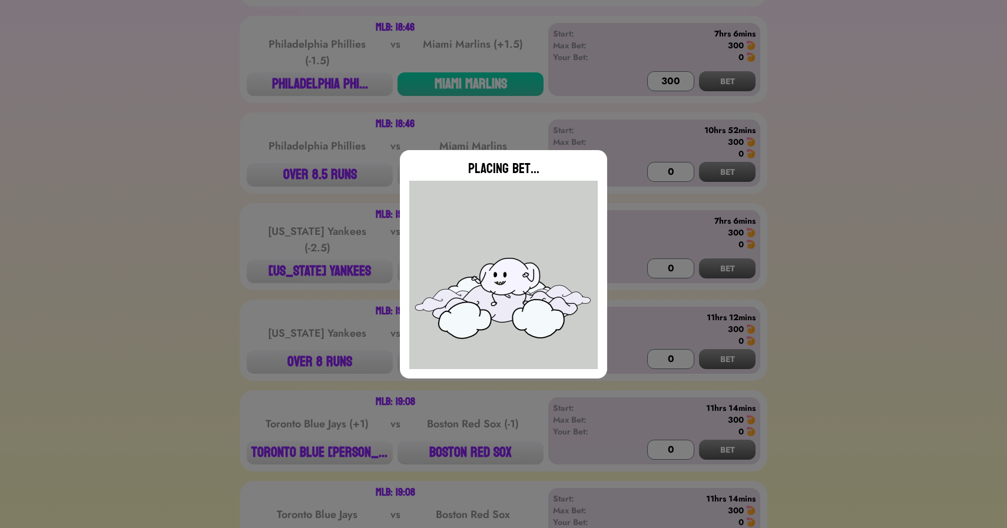
type input "0"
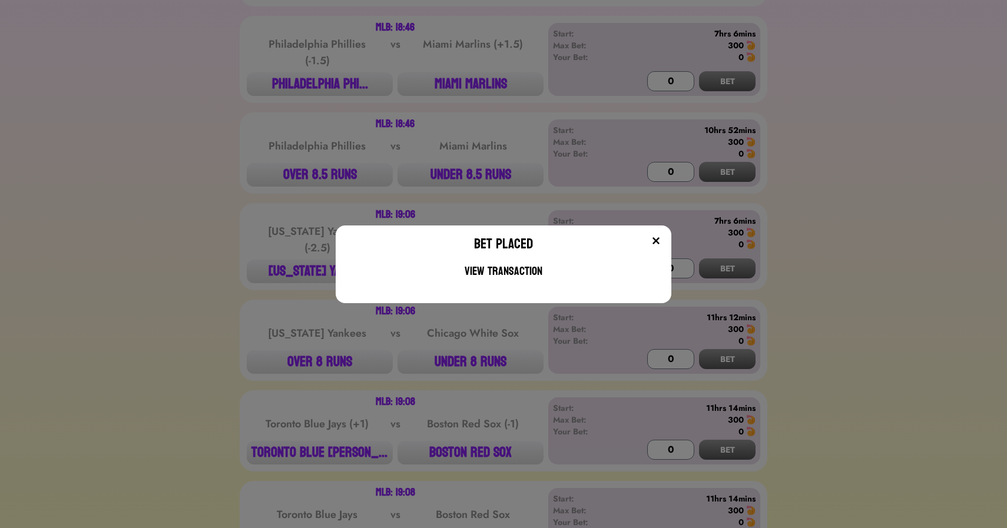
click at [201, 247] on div "Bet Placed View Transaction" at bounding box center [503, 264] width 1007 height 528
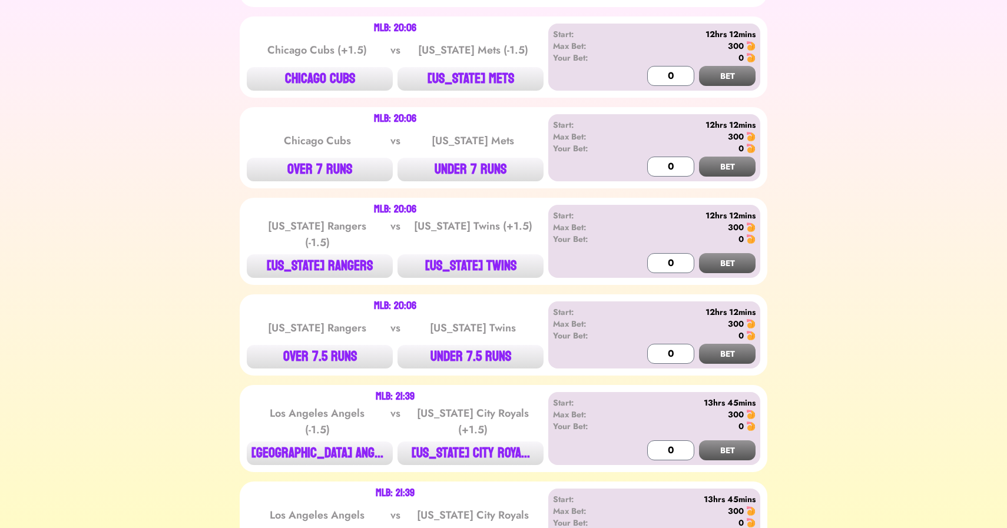
scroll to position [1700, 0]
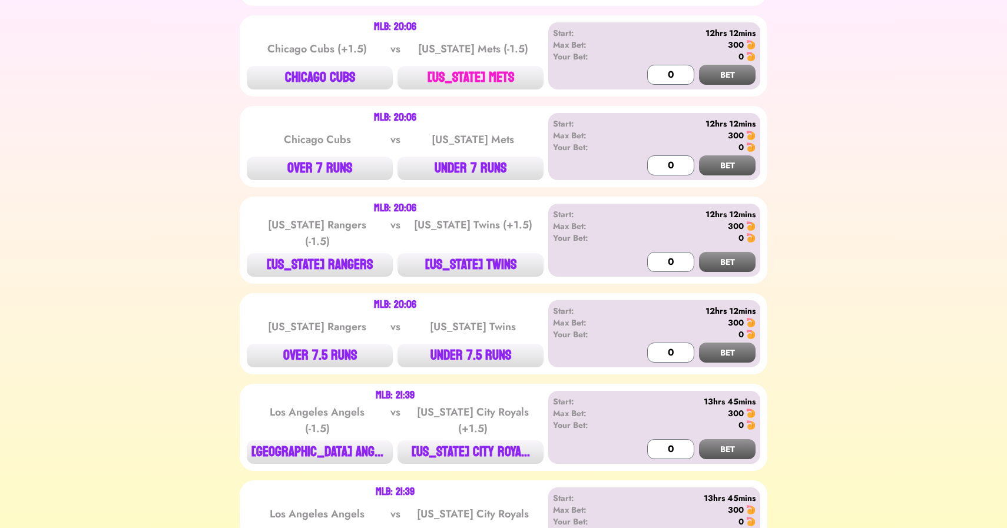
click at [467, 77] on button "[US_STATE] METS" at bounding box center [471, 78] width 146 height 24
type input "300"
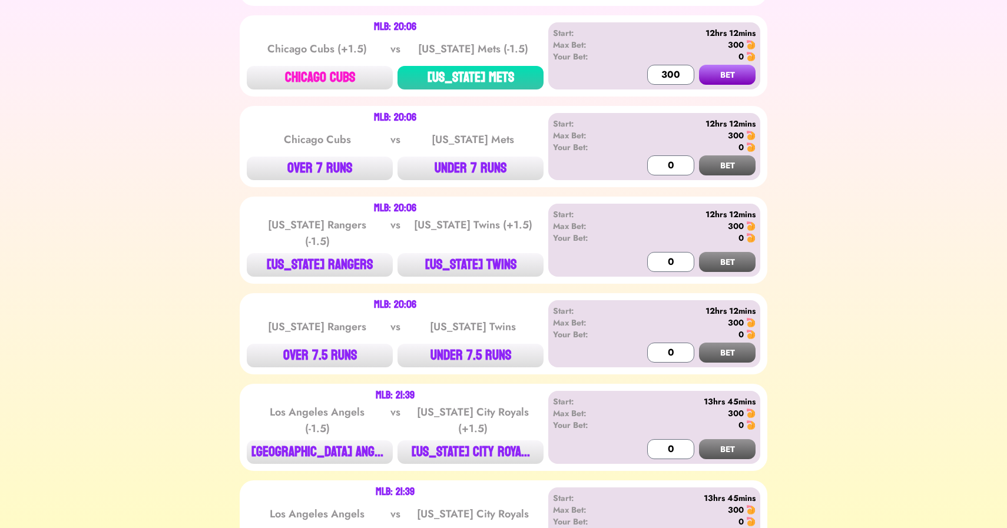
click at [319, 87] on button "CHICAGO CUBS" at bounding box center [320, 78] width 146 height 24
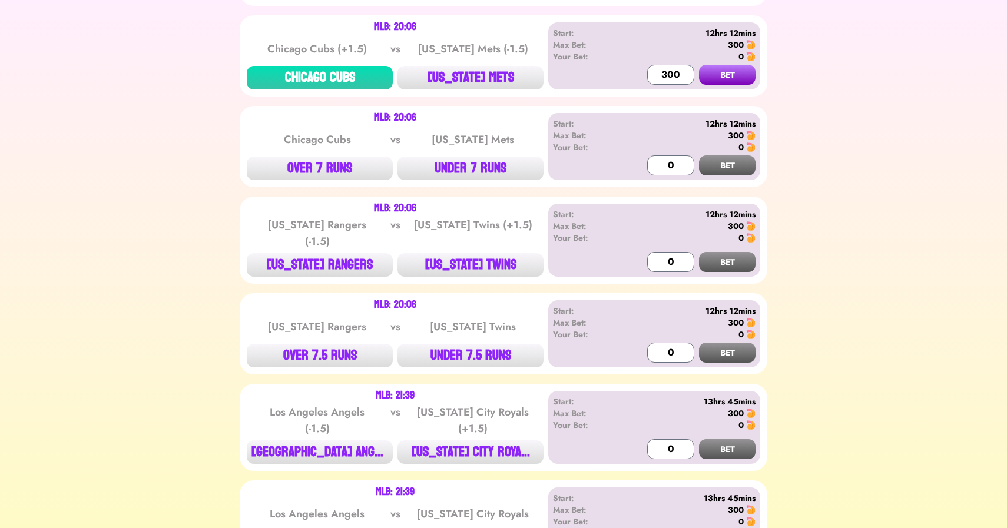
click at [699, 65] on button "BET" at bounding box center [727, 75] width 57 height 20
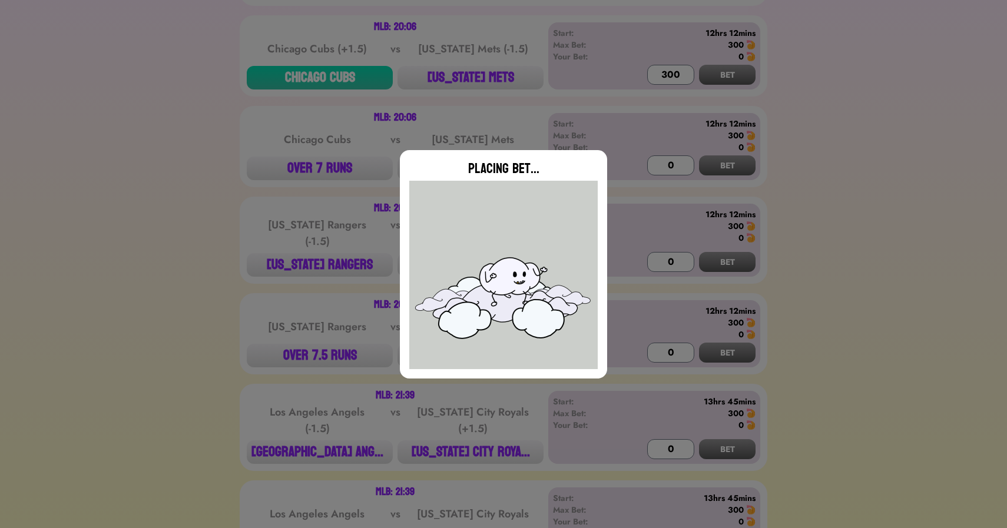
type input "0"
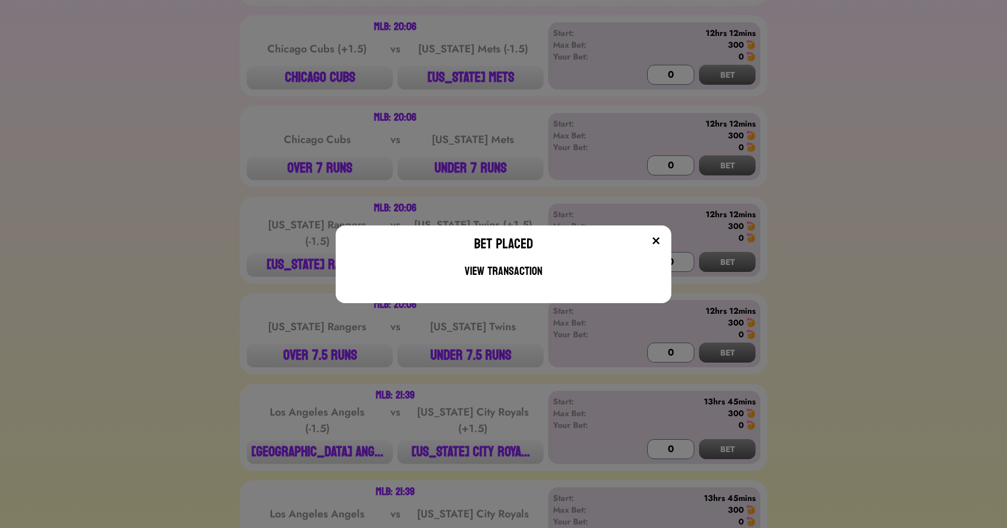
click at [470, 157] on div "Bet Placed View Transaction" at bounding box center [503, 264] width 1007 height 528
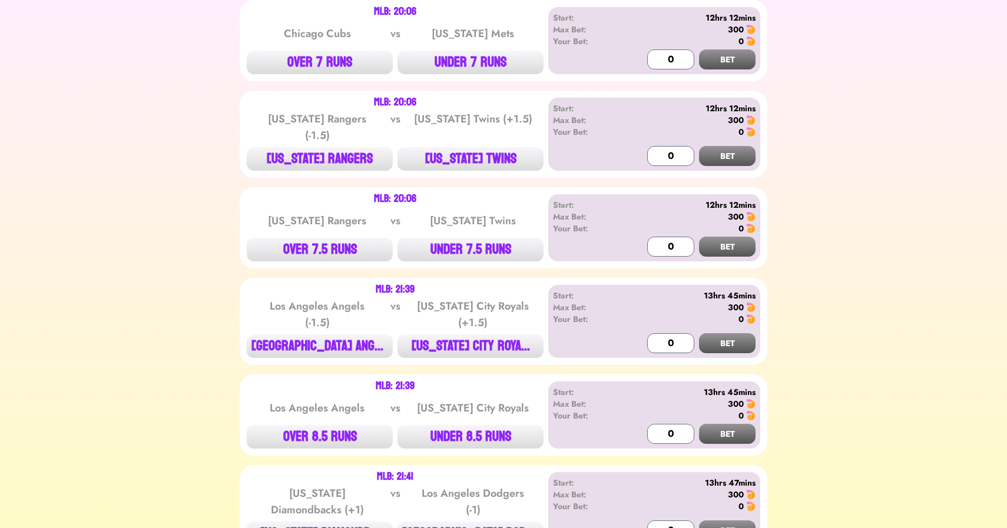
scroll to position [1827, 0]
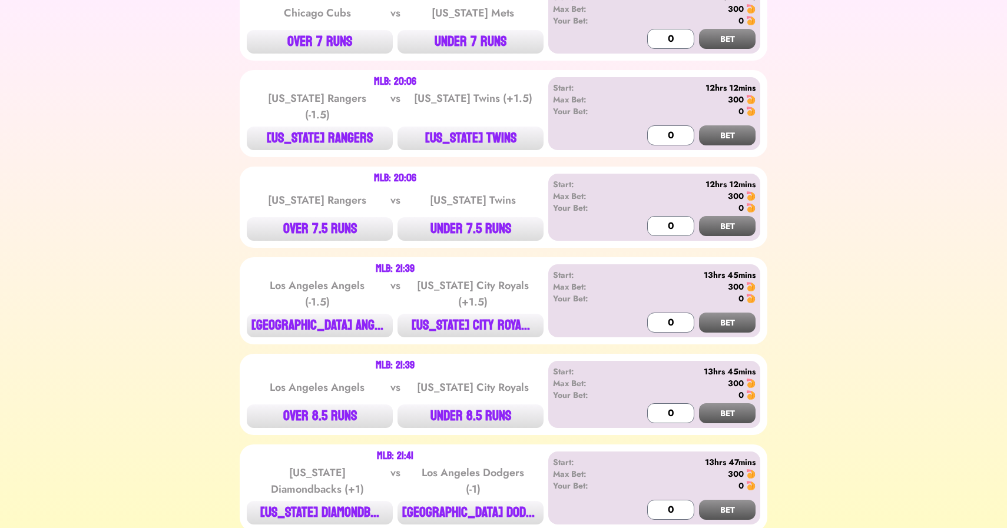
click at [479, 146] on div "MLB: 20:06 Texas Rangers (-1.5) vs Minnesota Twins (+1.5) TEXAS RANGERS MINNESO…" at bounding box center [504, 113] width 528 height 87
click at [497, 134] on button "[US_STATE] TWINS" at bounding box center [471, 139] width 146 height 24
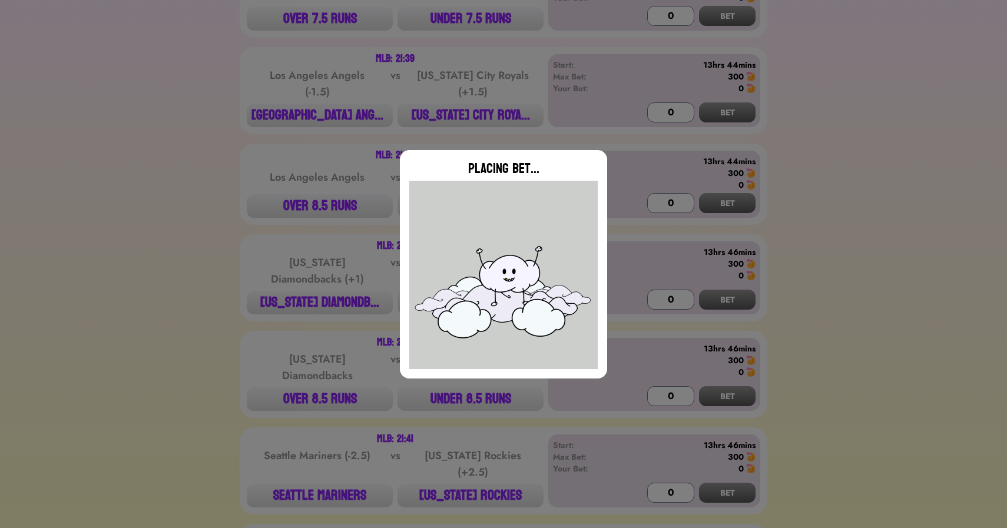
type input "0"
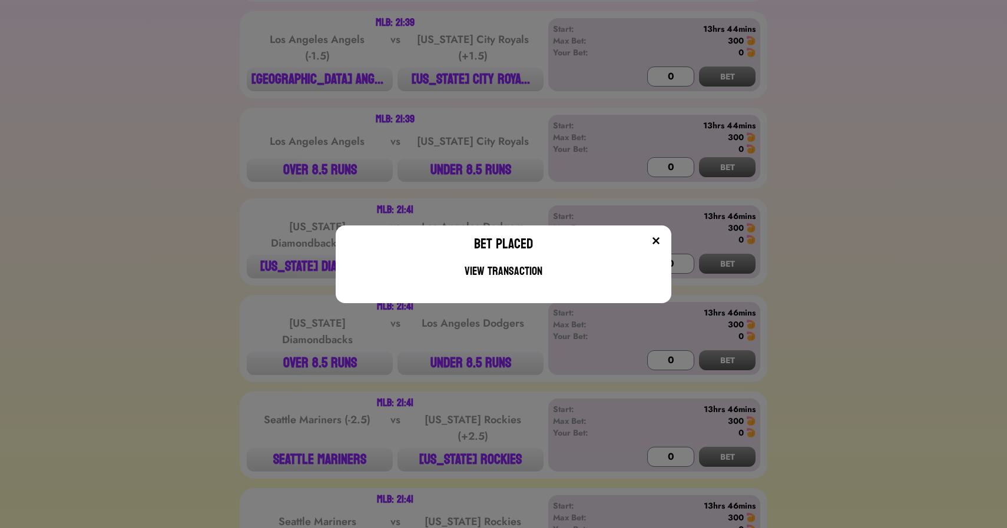
scroll to position [2072, 0]
click at [280, 262] on div "Bet Placed View Transaction" at bounding box center [503, 264] width 1007 height 528
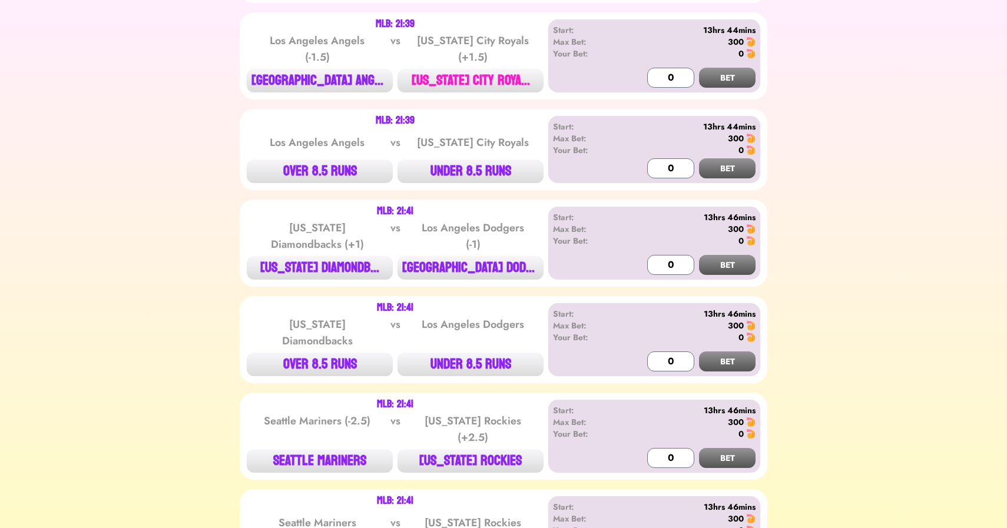
click at [481, 71] on button "[US_STATE] CITY ROYA..." at bounding box center [471, 81] width 146 height 24
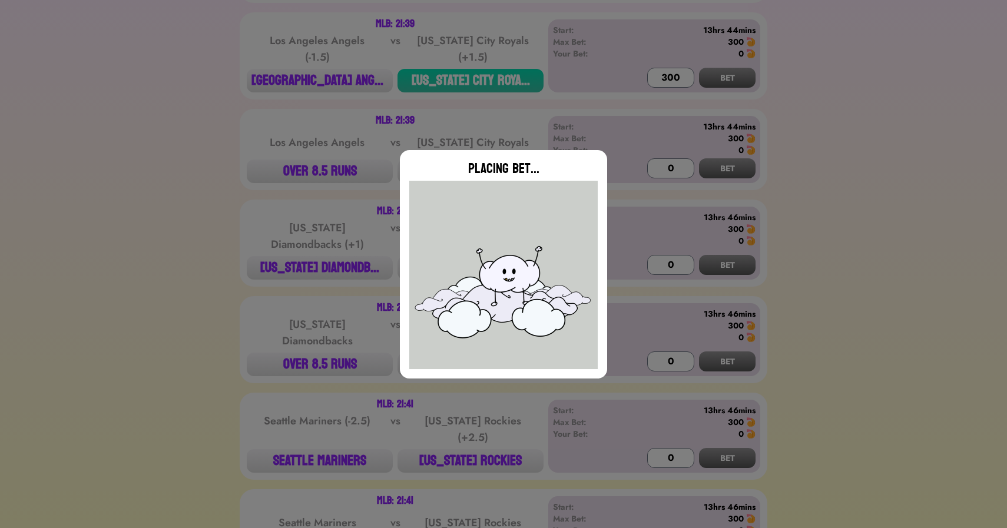
click at [282, 210] on div "Placing Bet..." at bounding box center [503, 264] width 1007 height 528
type input "0"
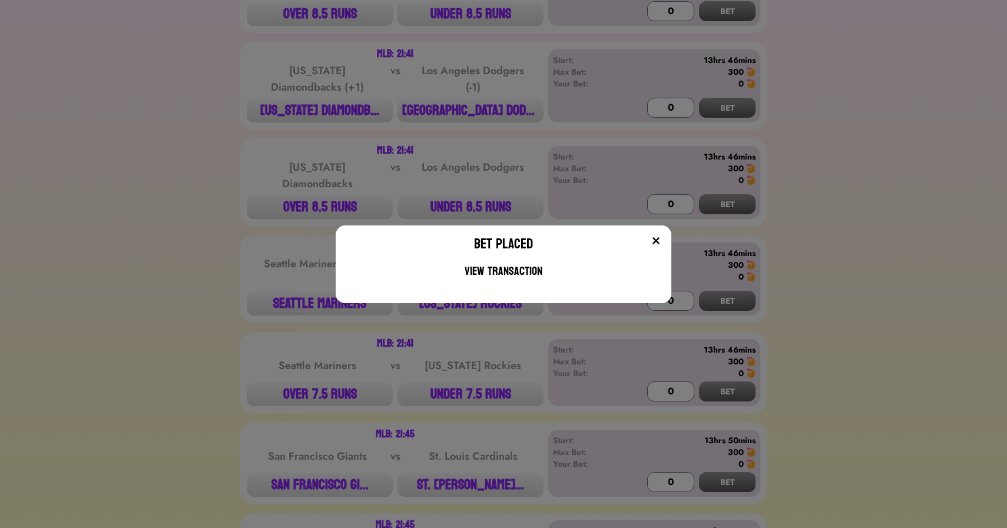
scroll to position [2231, 0]
click at [282, 210] on div "Bet Placed View Transaction" at bounding box center [503, 264] width 1007 height 528
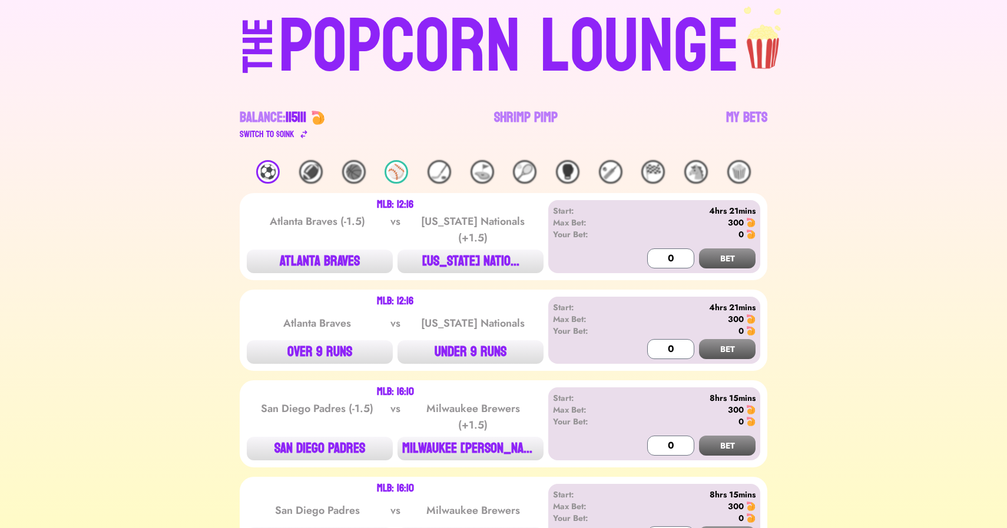
scroll to position [0, 0]
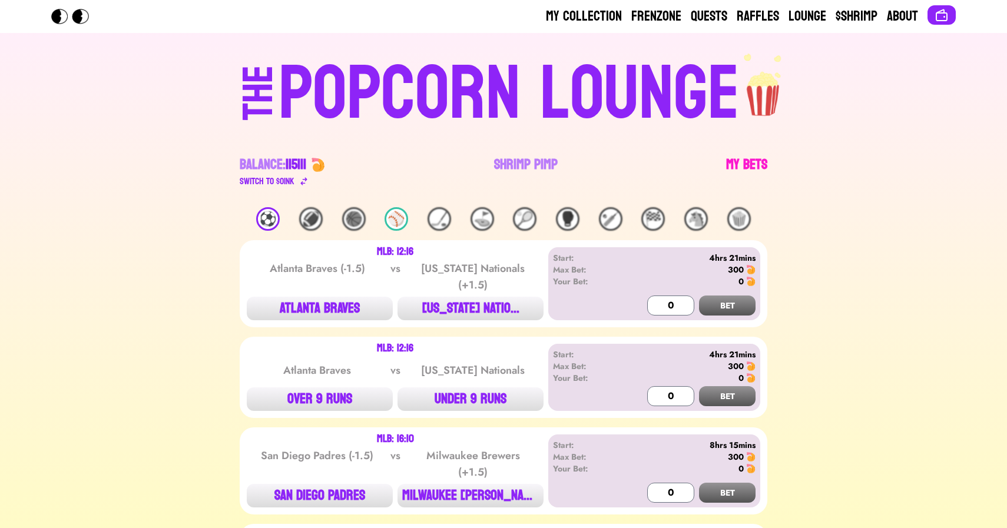
click at [753, 156] on link "My Bets" at bounding box center [746, 172] width 41 height 33
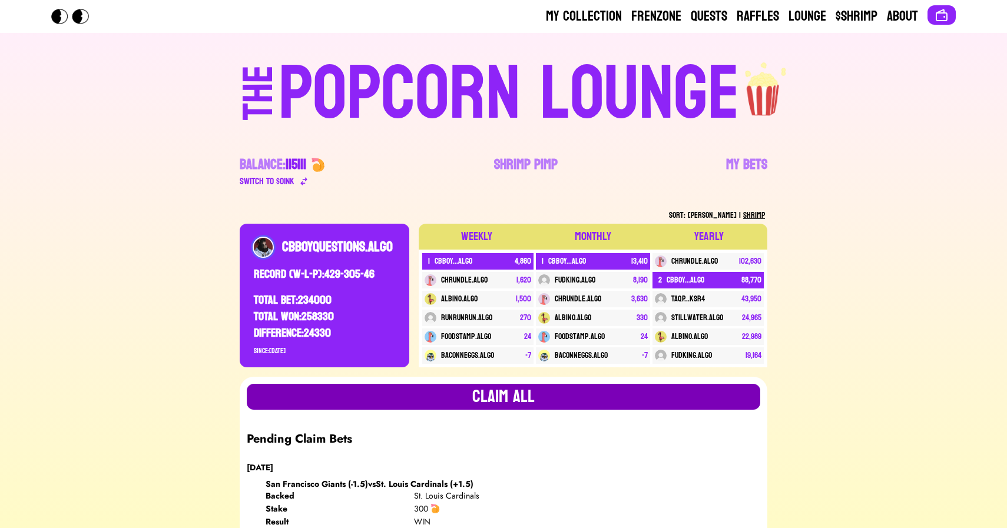
click at [523, 386] on button "Claim all" at bounding box center [504, 397] width 514 height 26
